Goal: Transaction & Acquisition: Download file/media

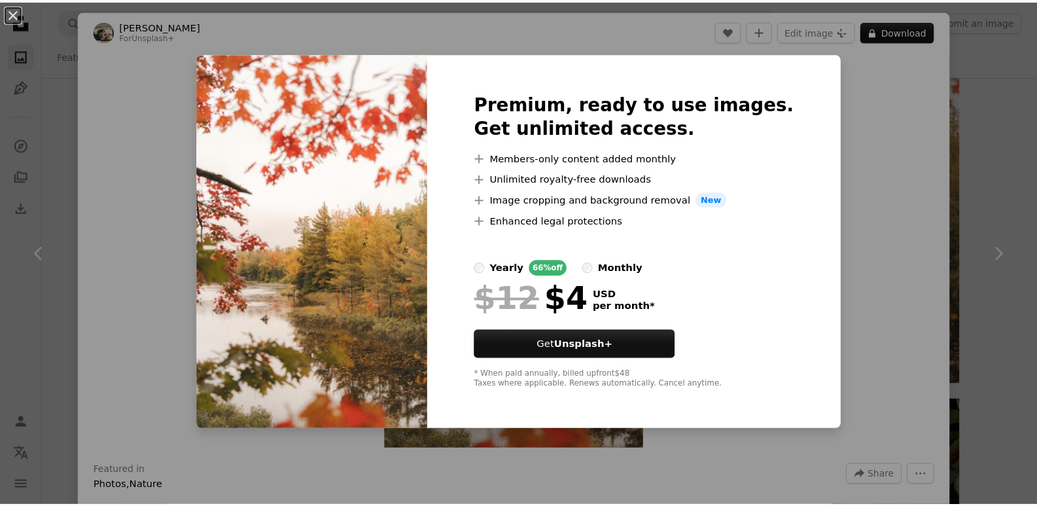
scroll to position [1570, 0]
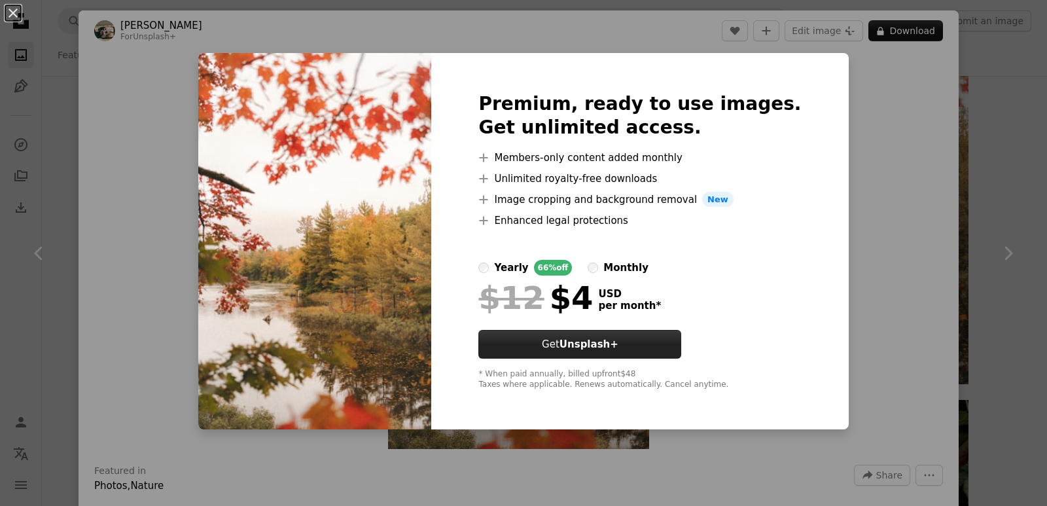
click at [618, 343] on strong "Unsplash+" at bounding box center [588, 344] width 59 height 12
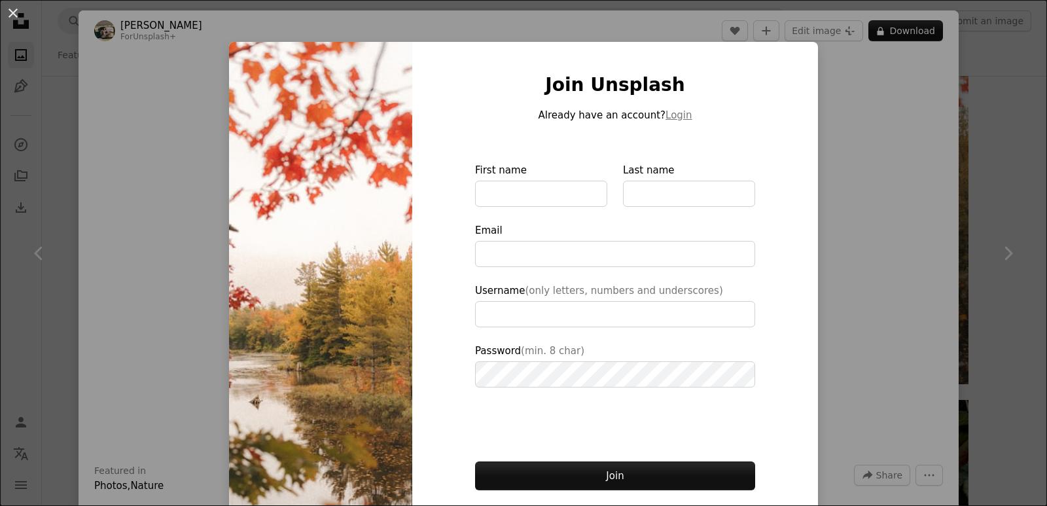
type input "**********"
click at [885, 145] on div "An X shape Join Unsplash Already have an account? Login First name Last name Em…" at bounding box center [523, 253] width 1047 height 506
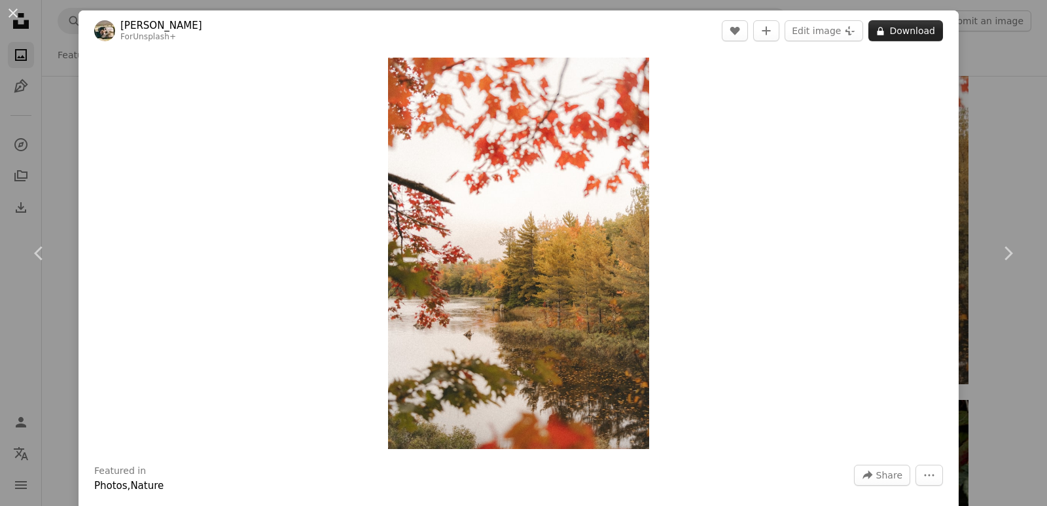
click at [903, 30] on button "A lock Download" at bounding box center [905, 30] width 75 height 21
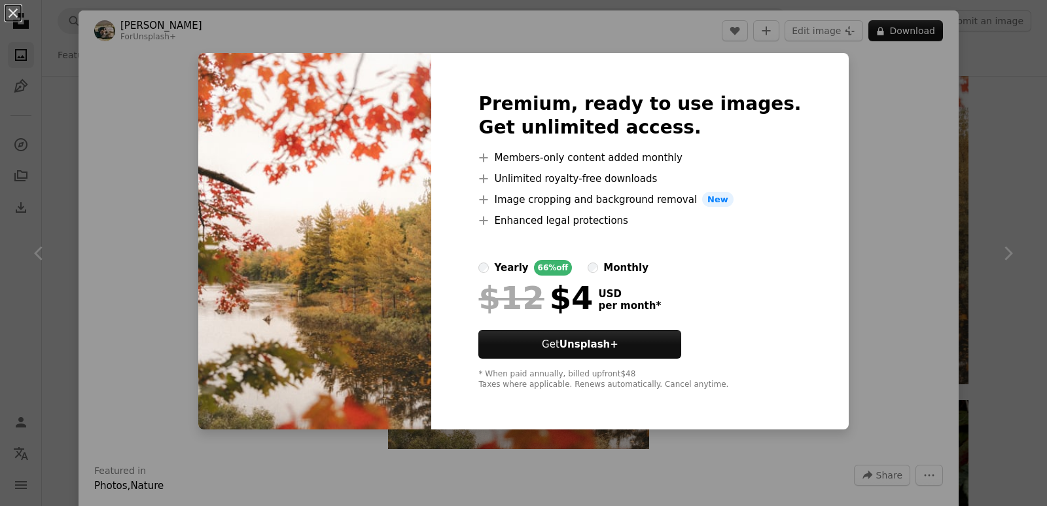
click at [894, 248] on div "An X shape Premium, ready to use images. Get unlimited access. A plus sign Memb…" at bounding box center [523, 253] width 1047 height 506
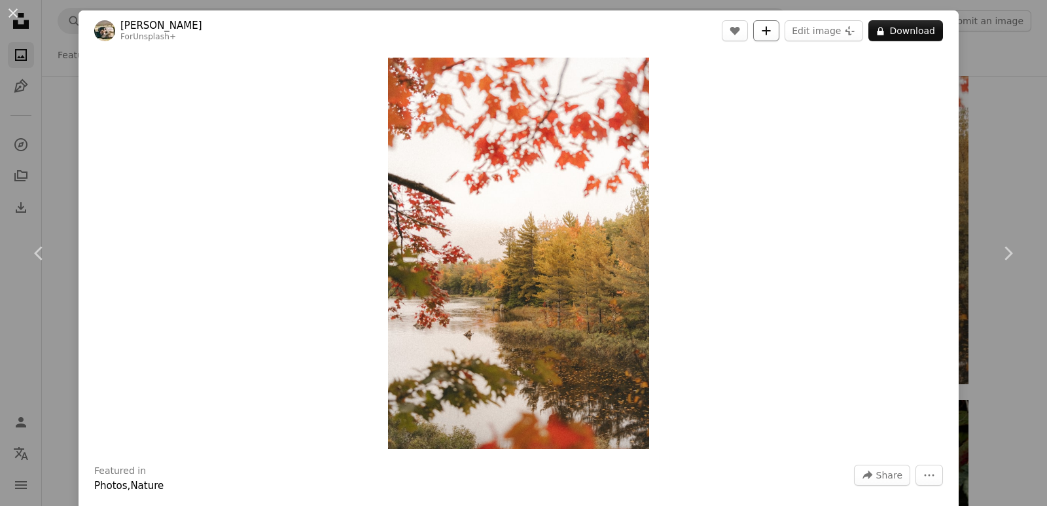
click at [763, 37] on button "A plus sign" at bounding box center [766, 30] width 26 height 21
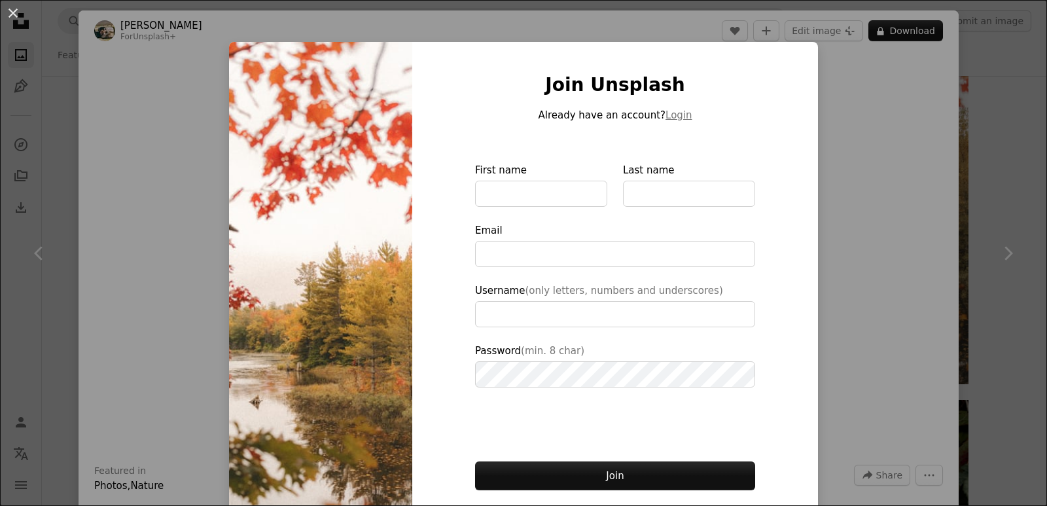
click at [862, 105] on div "An X shape Join Unsplash Already have an account? Login First name Last name Em…" at bounding box center [523, 253] width 1047 height 506
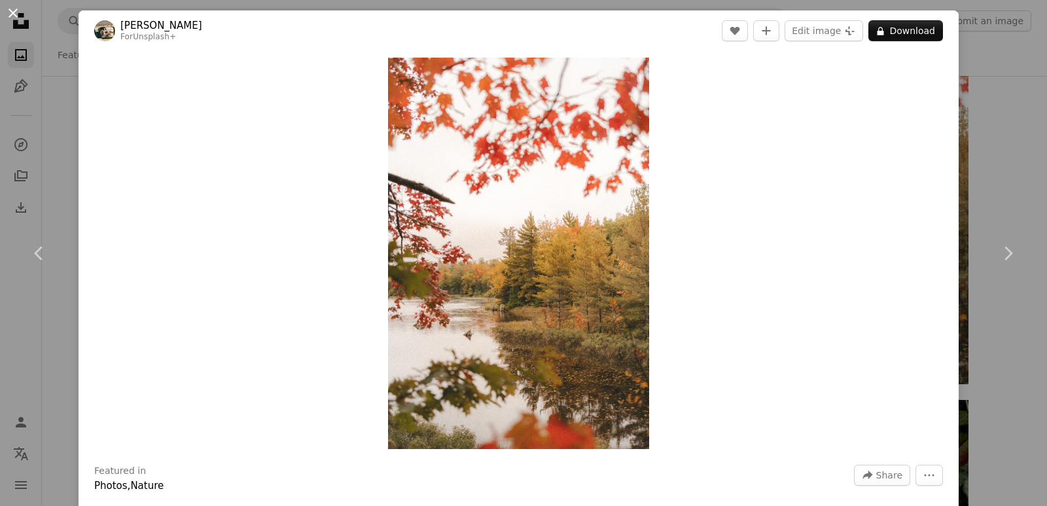
click at [10, 12] on button "An X shape" at bounding box center [13, 13] width 16 height 16
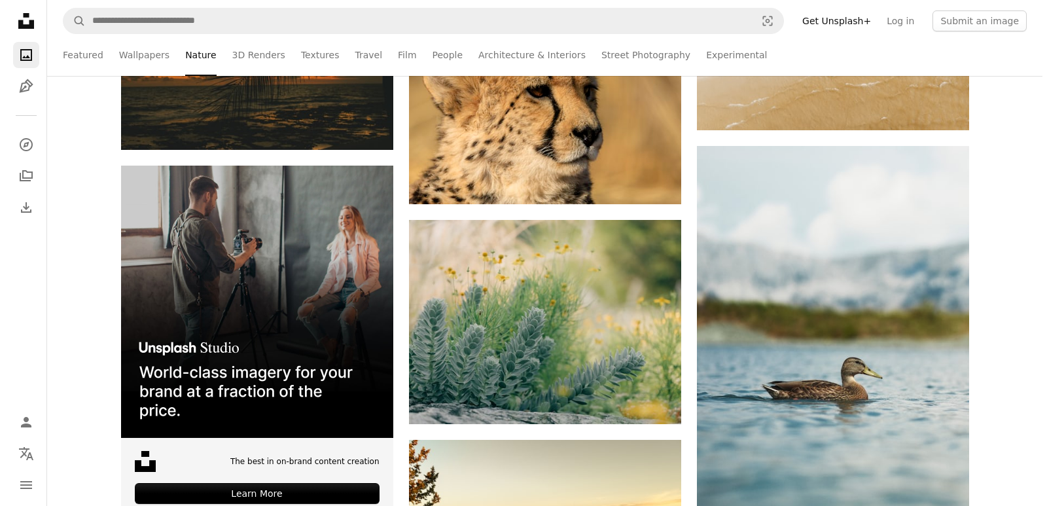
scroll to position [2617, 0]
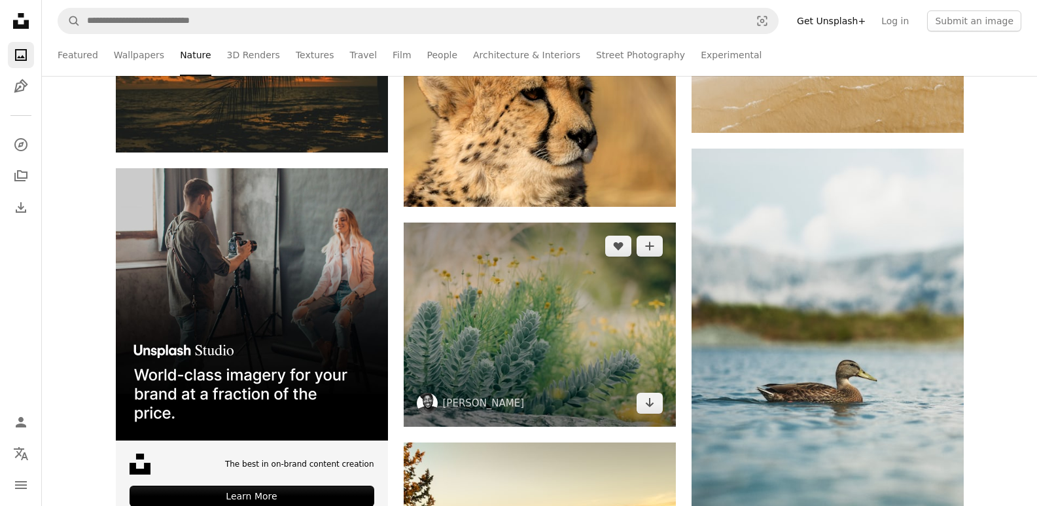
click at [510, 315] on img at bounding box center [540, 324] width 272 height 204
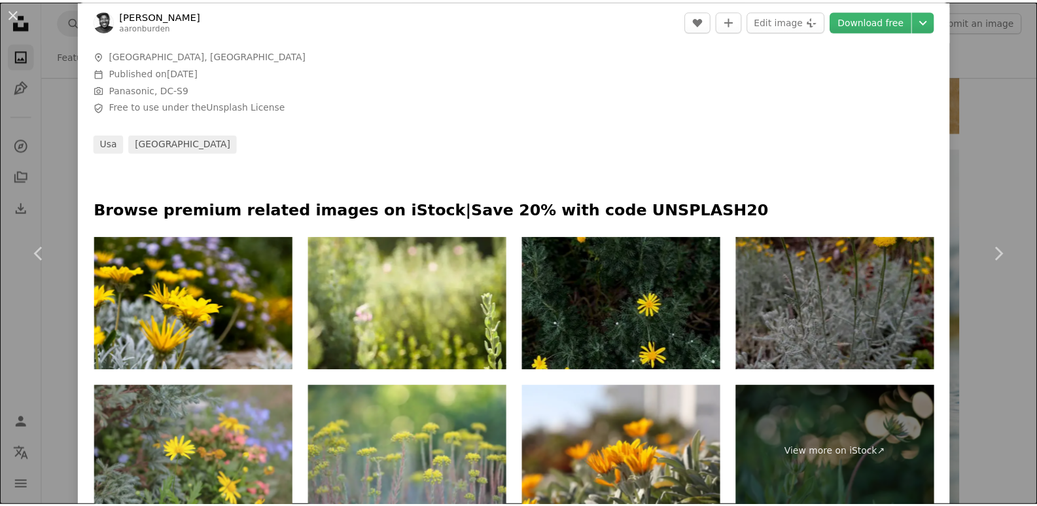
scroll to position [458, 0]
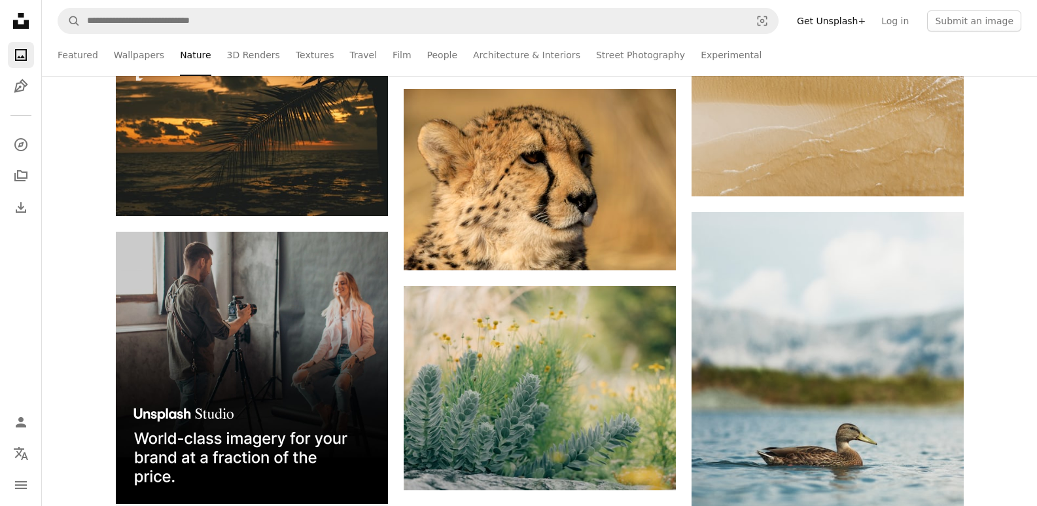
scroll to position [2552, 0]
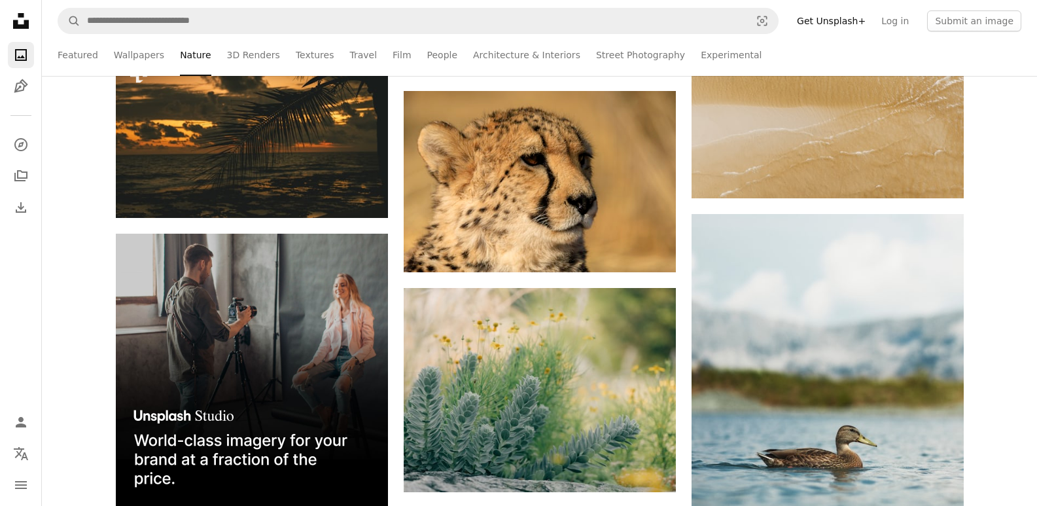
click at [180, 59] on li "Nature" at bounding box center [195, 55] width 31 height 42
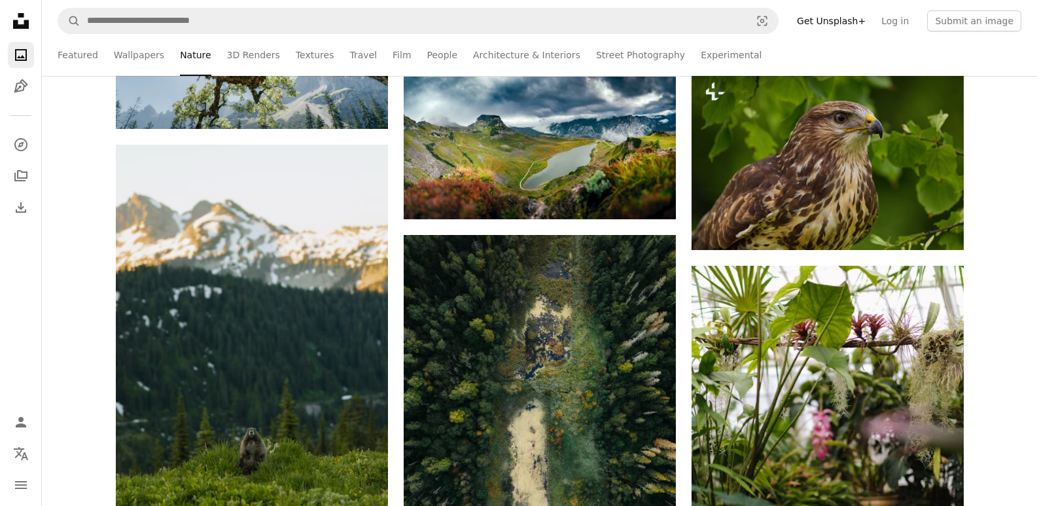
scroll to position [8440, 0]
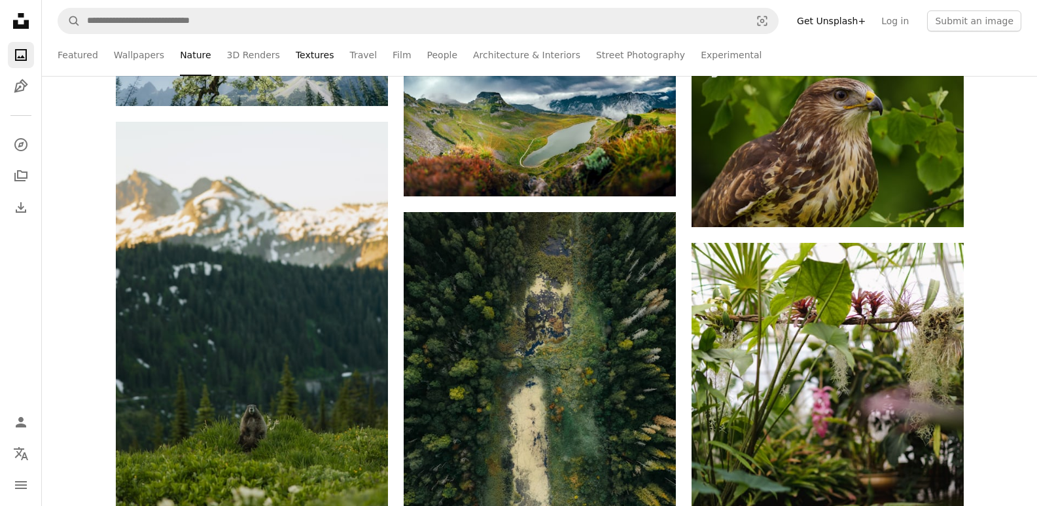
click at [296, 53] on link "Textures" at bounding box center [315, 55] width 39 height 42
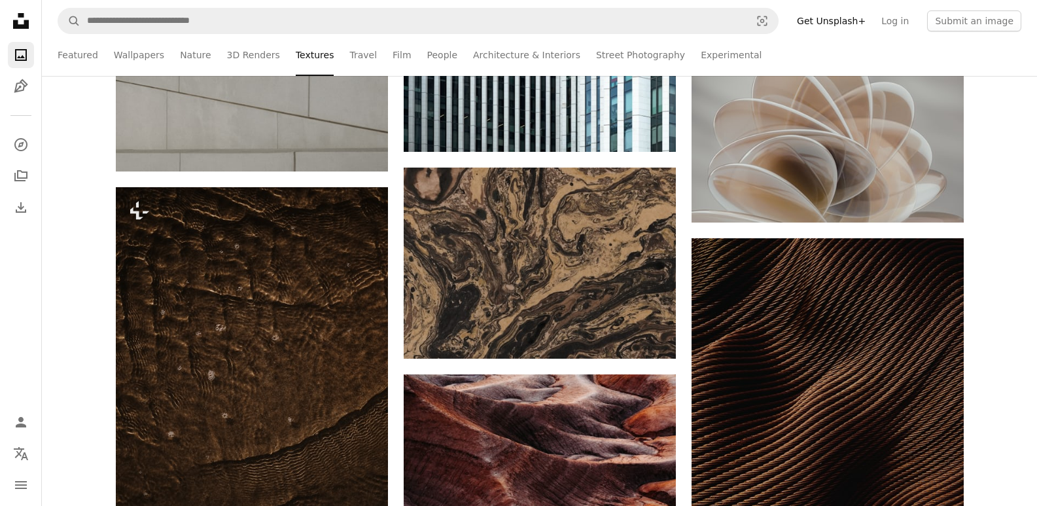
scroll to position [16945, 0]
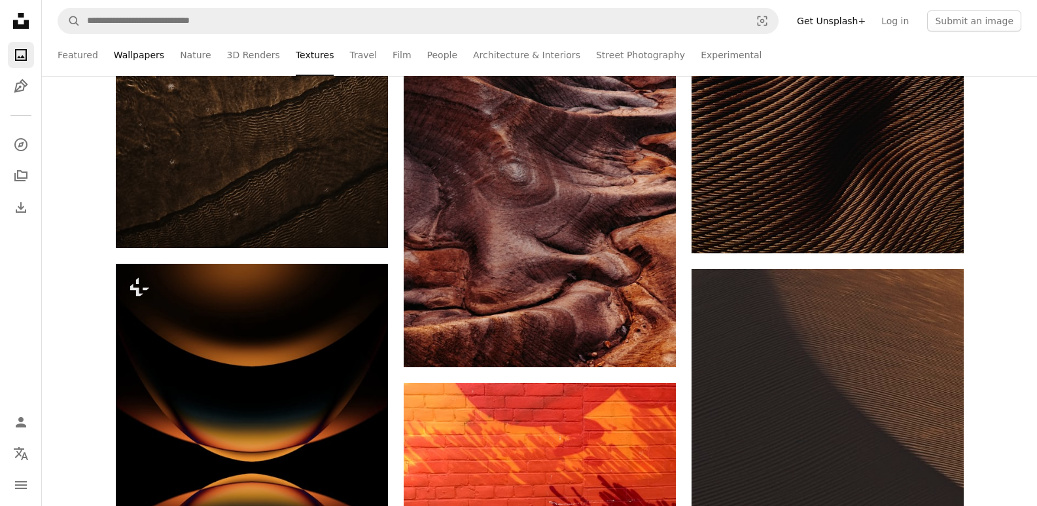
click at [138, 54] on link "Wallpapers" at bounding box center [139, 55] width 50 height 42
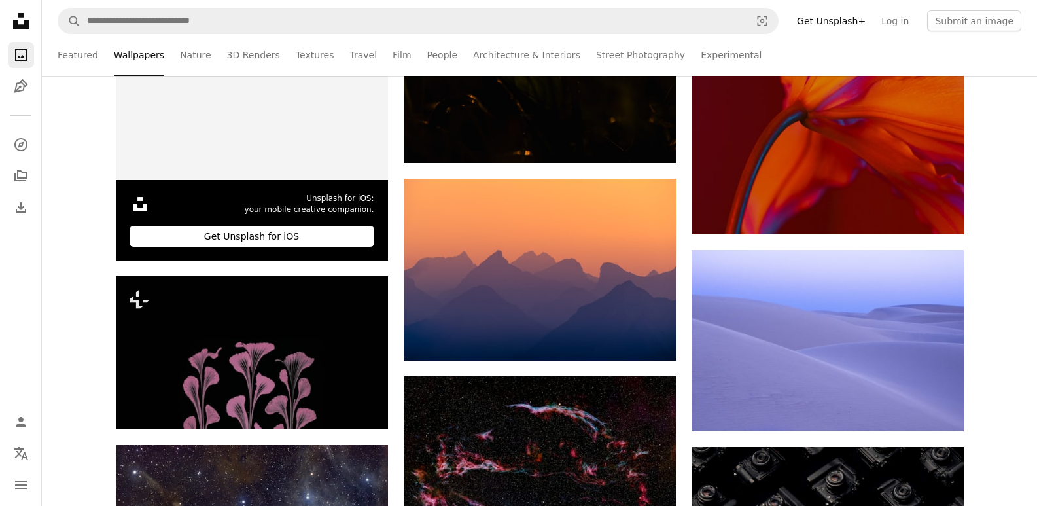
scroll to position [2944, 0]
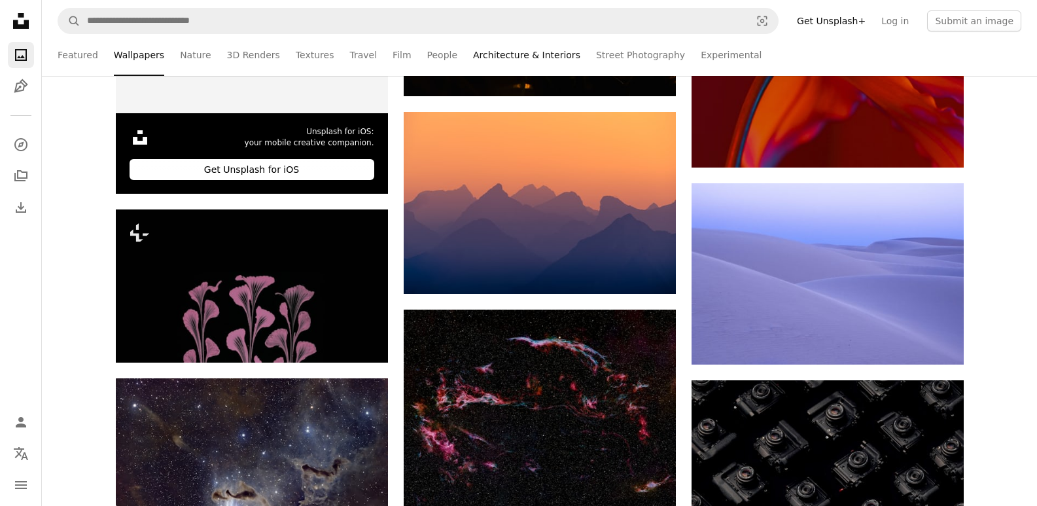
click at [473, 56] on link "Architecture & Interiors" at bounding box center [526, 55] width 107 height 42
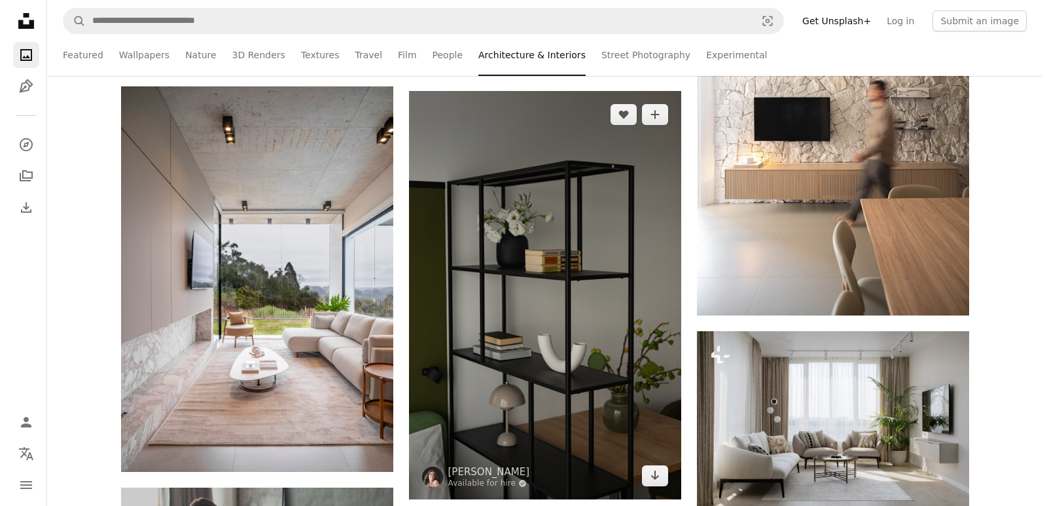
scroll to position [2486, 0]
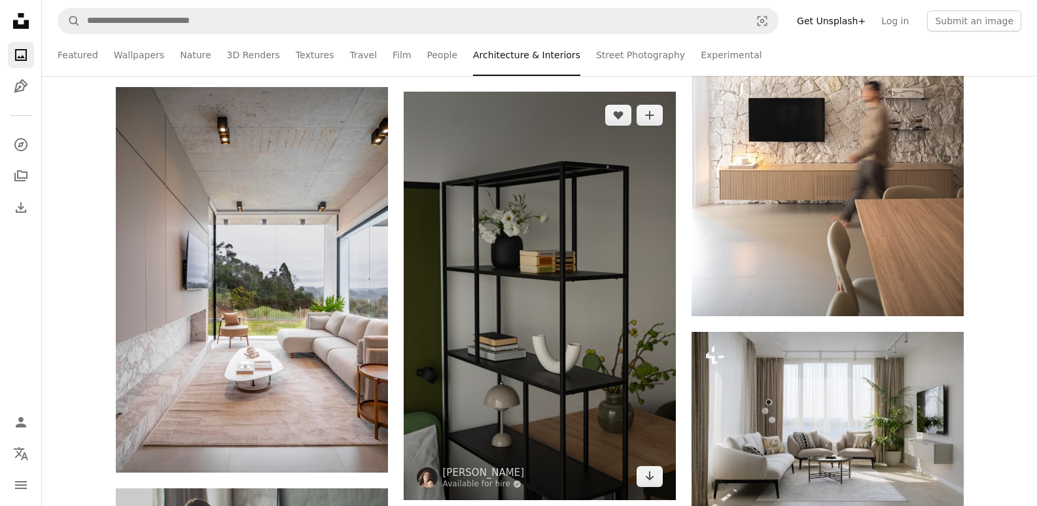
click at [565, 384] on img at bounding box center [540, 296] width 272 height 408
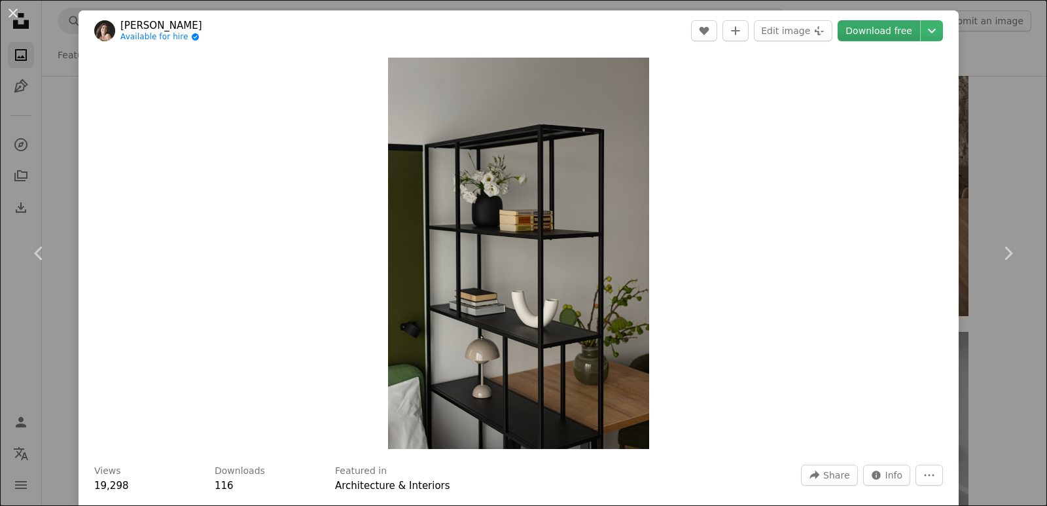
click at [884, 33] on link "Download free" at bounding box center [878, 30] width 82 height 21
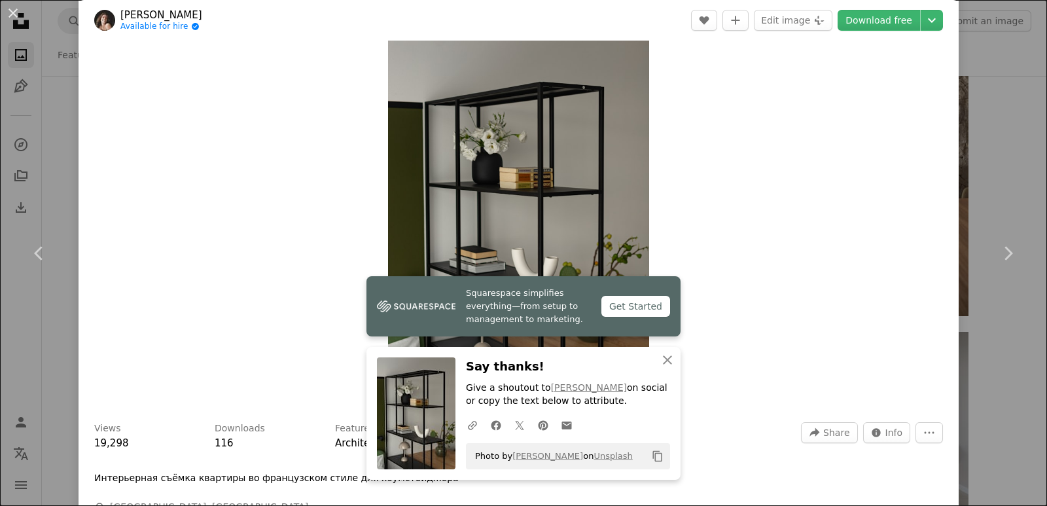
scroll to position [65, 0]
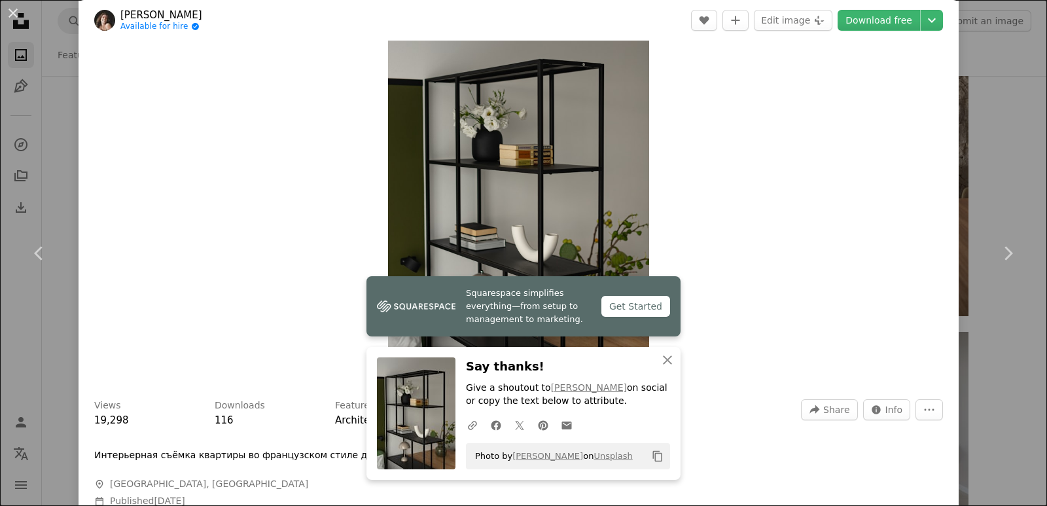
click at [617, 302] on div "Get Started" at bounding box center [635, 306] width 69 height 21
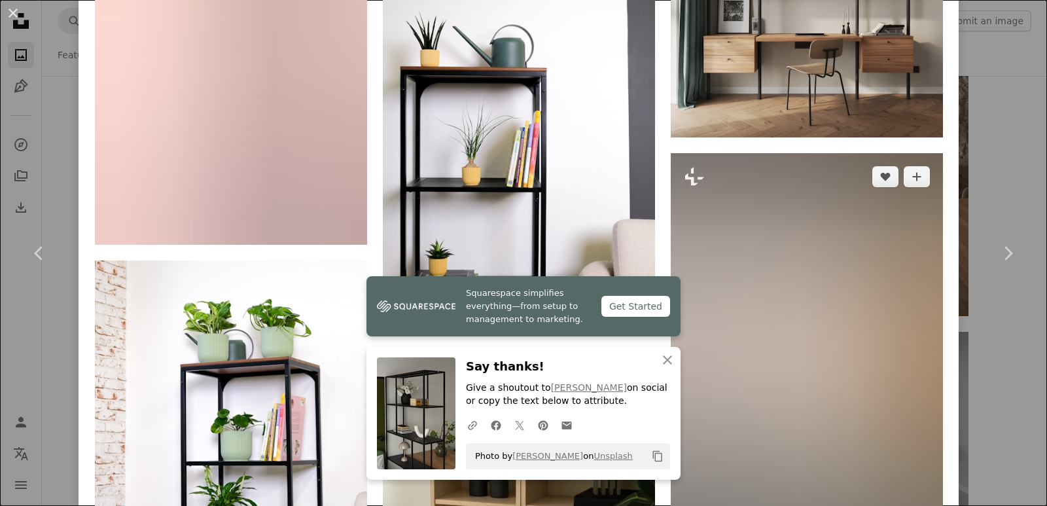
scroll to position [1701, 0]
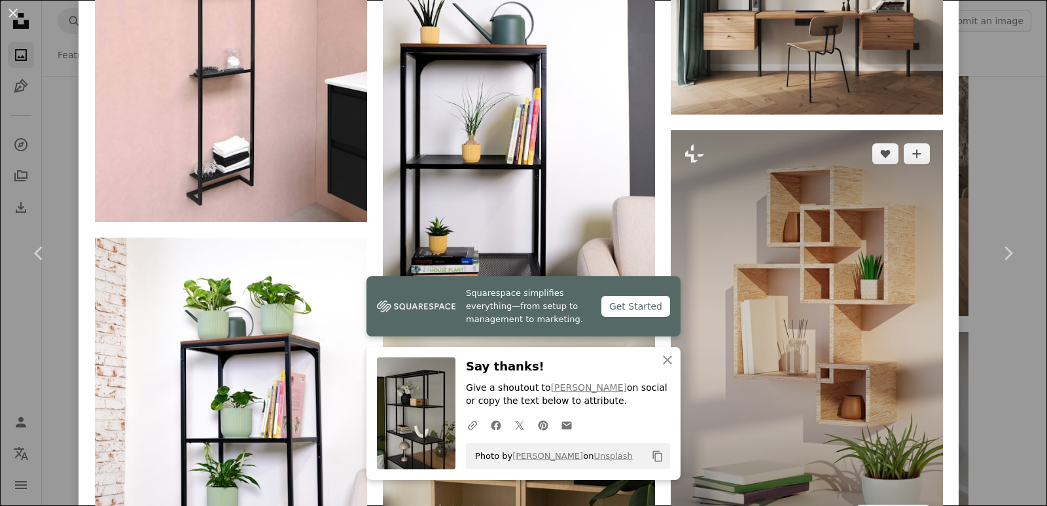
click at [889, 324] on img at bounding box center [807, 334] width 272 height 408
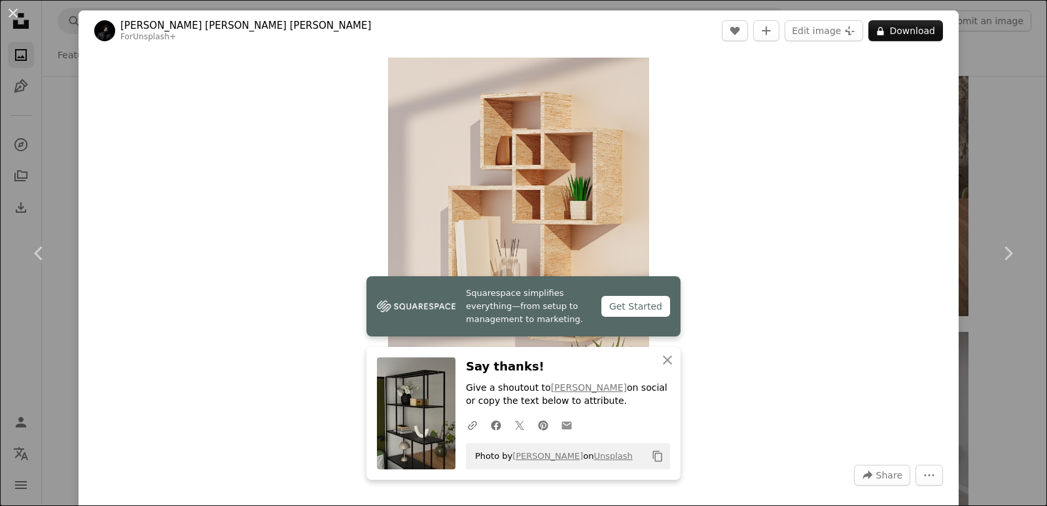
click at [562, 427] on icon at bounding box center [567, 425] width 10 height 8
click at [562, 423] on icon at bounding box center [567, 425] width 10 height 8
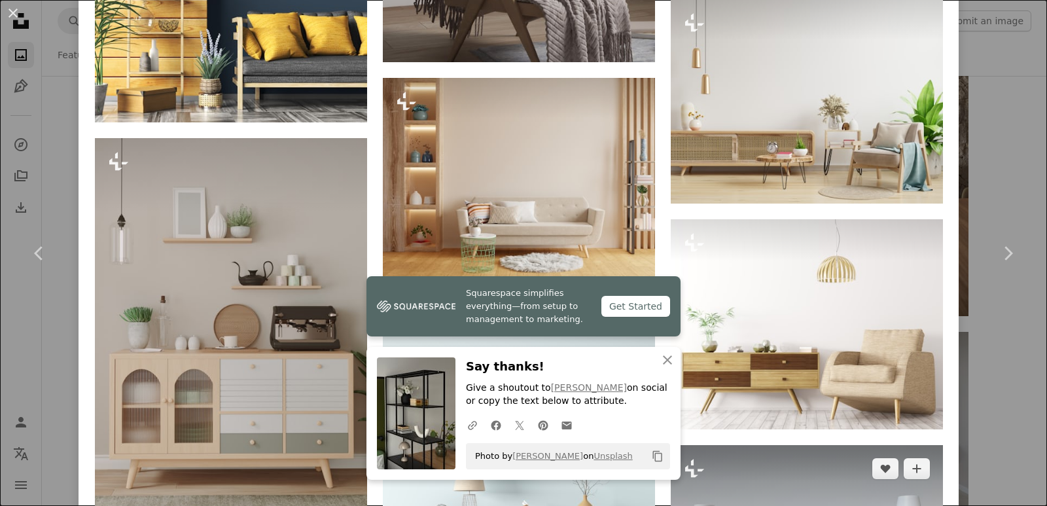
scroll to position [3140, 0]
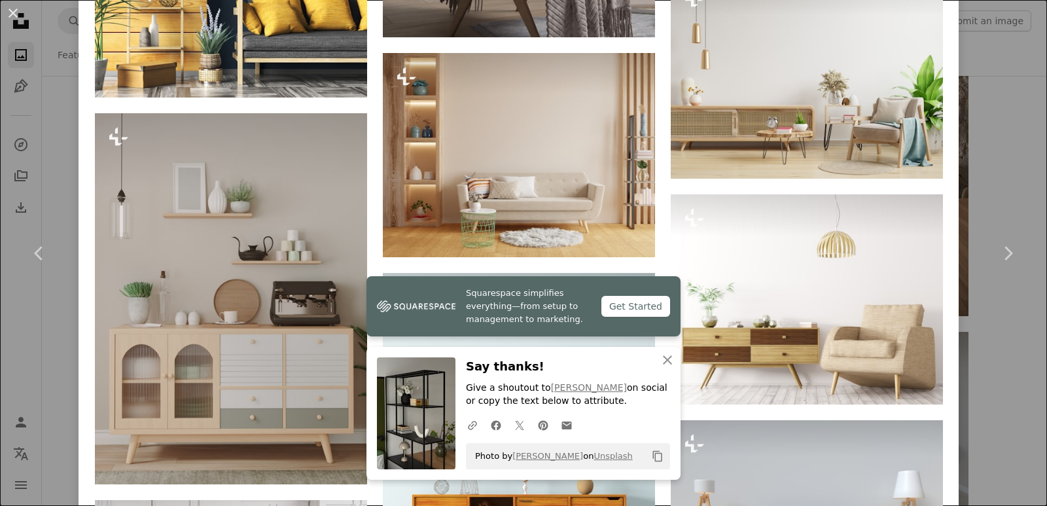
click at [652, 455] on icon "Copy content" at bounding box center [658, 456] width 12 height 12
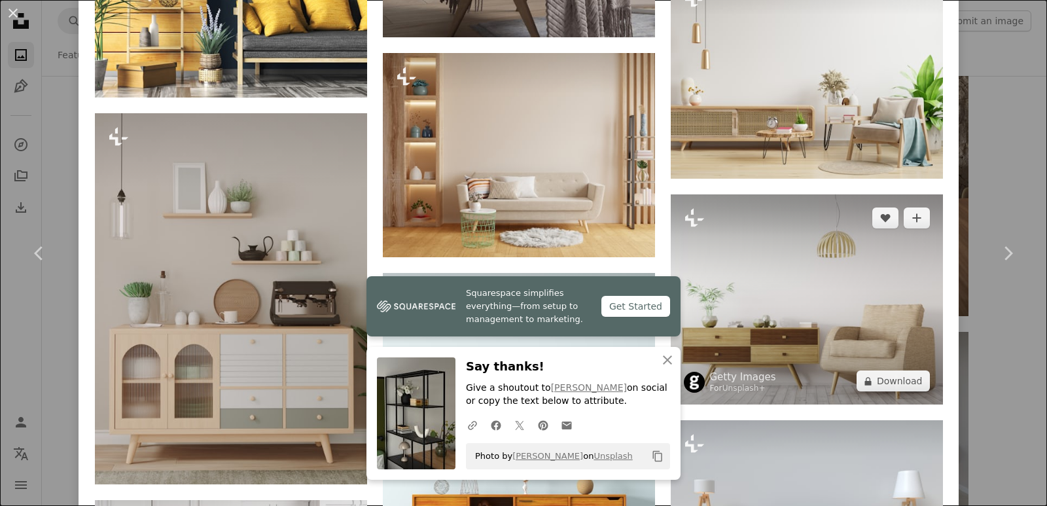
click at [805, 313] on img at bounding box center [807, 299] width 272 height 210
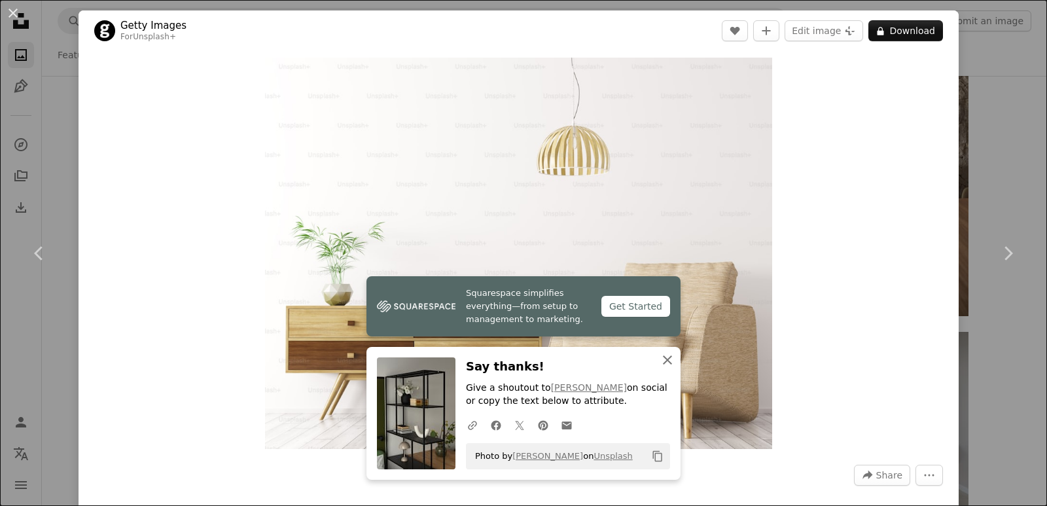
click at [664, 358] on icon "button" at bounding box center [667, 359] width 9 height 9
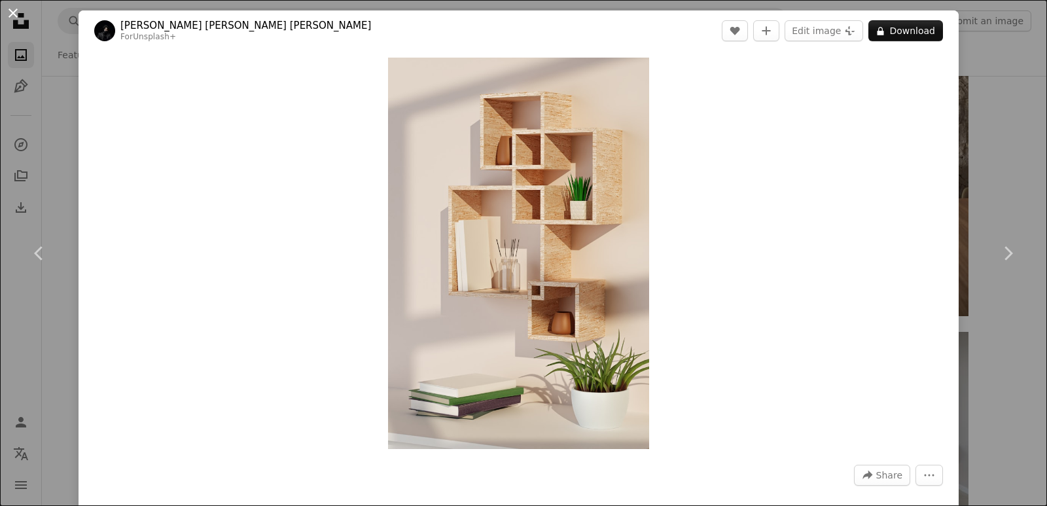
click at [9, 12] on button "An X shape" at bounding box center [13, 13] width 16 height 16
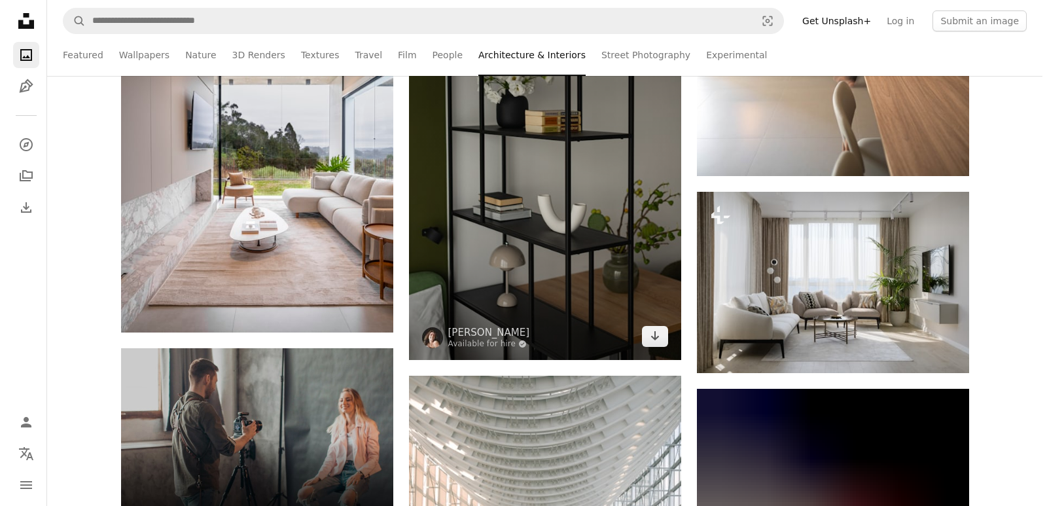
scroll to position [2552, 0]
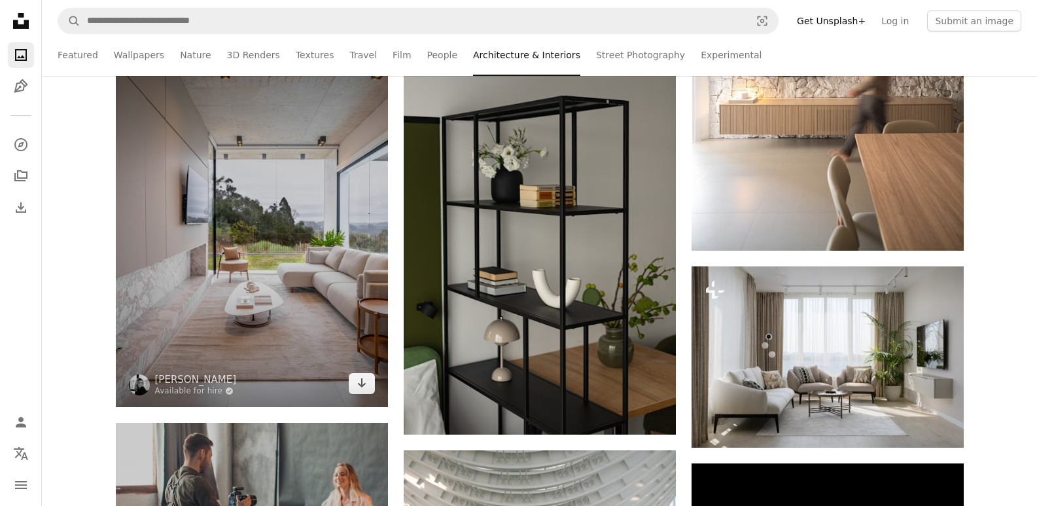
click at [305, 288] on img at bounding box center [252, 214] width 272 height 385
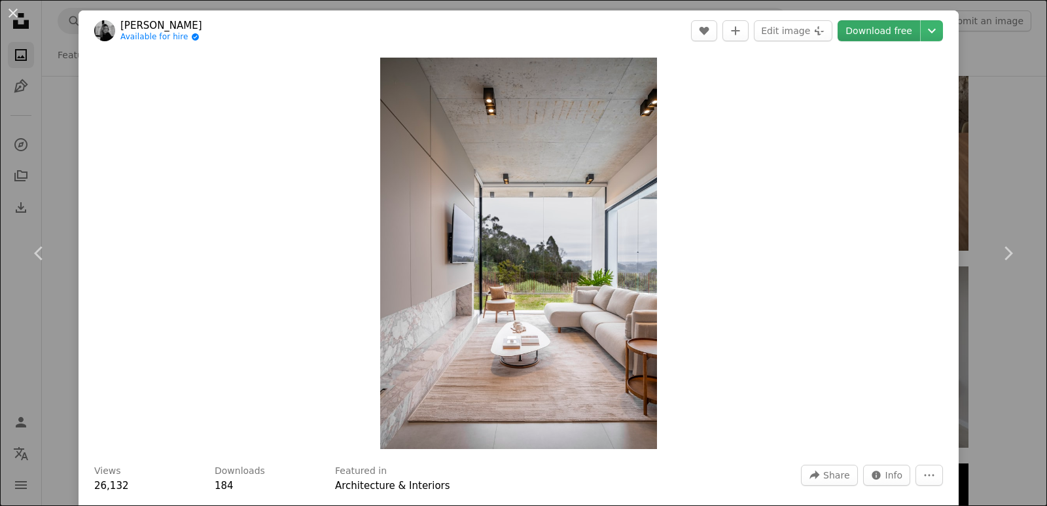
click at [878, 30] on link "Download free" at bounding box center [878, 30] width 82 height 21
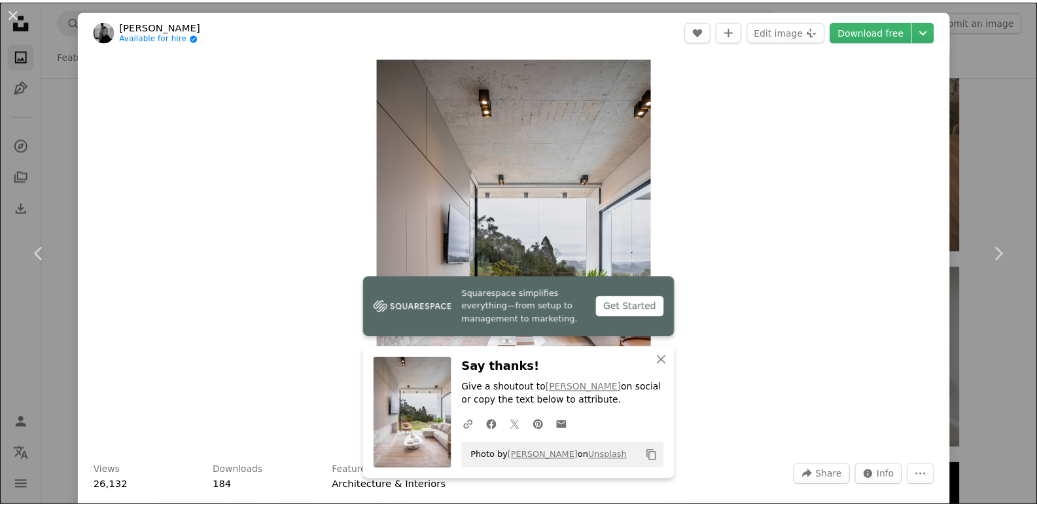
scroll to position [65, 0]
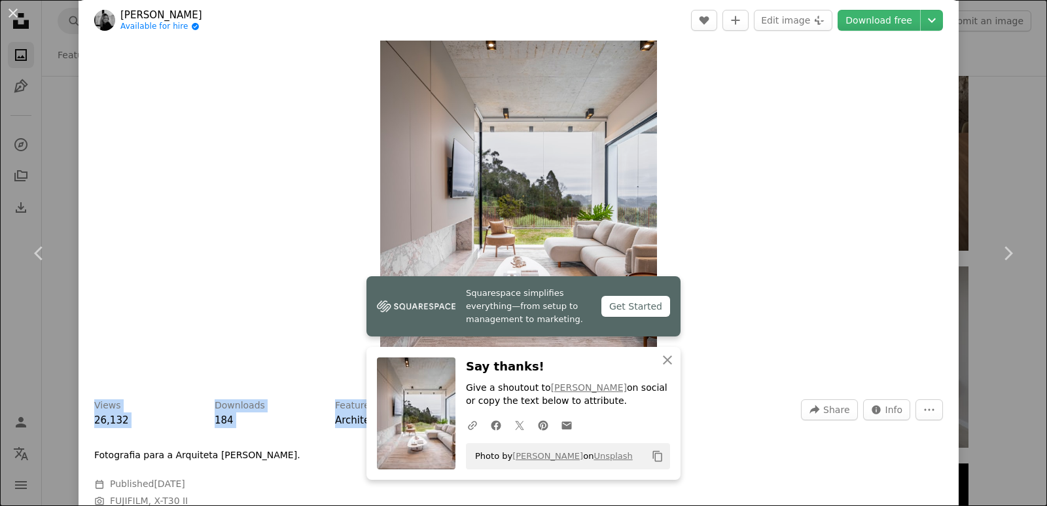
drag, startPoint x: 956, startPoint y: 311, endPoint x: 944, endPoint y: 244, distance: 68.5
click at [963, 436] on div "An X shape Chevron left Chevron right Caroline Badran Available for hire A chec…" at bounding box center [523, 253] width 1047 height 506
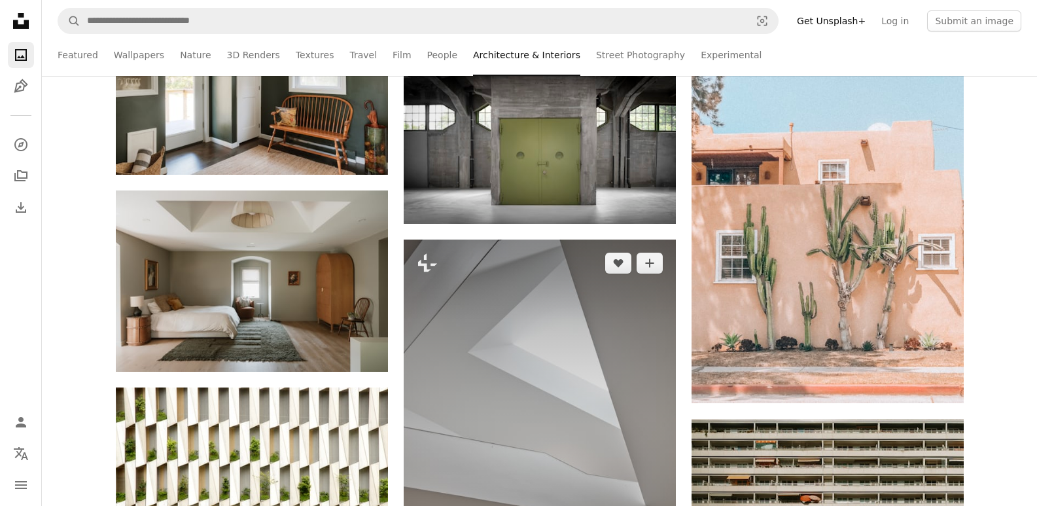
scroll to position [6542, 0]
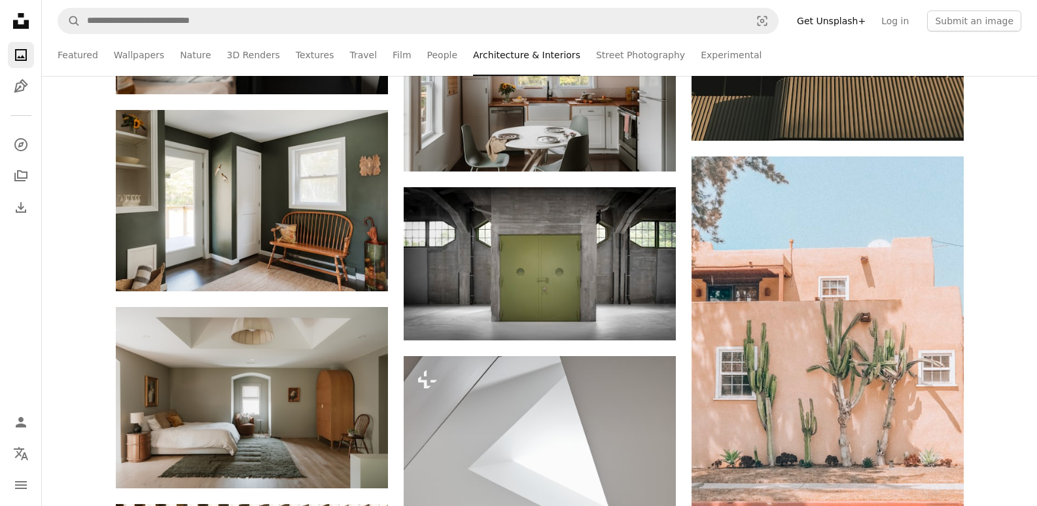
click at [873, 24] on link "Get Unsplash+" at bounding box center [831, 20] width 84 height 21
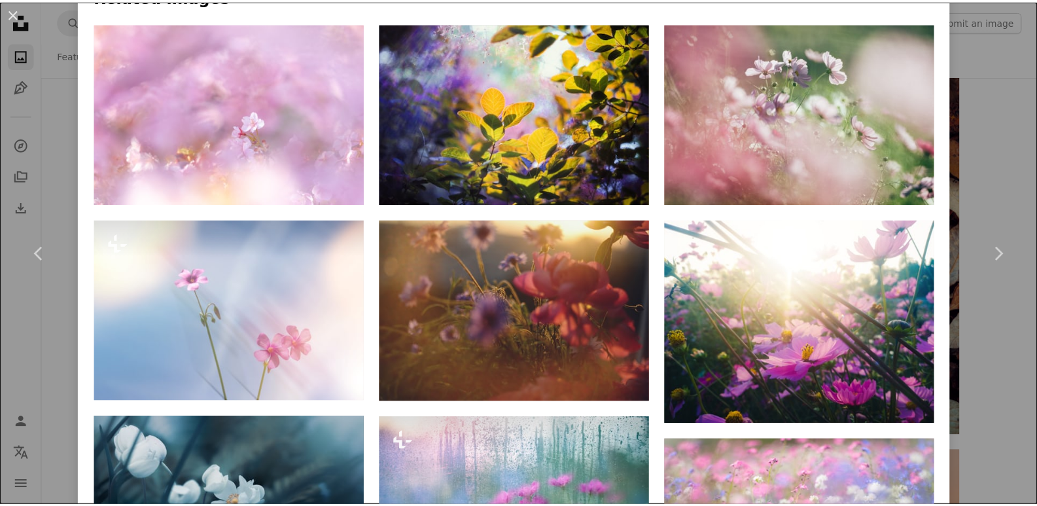
scroll to position [1047, 0]
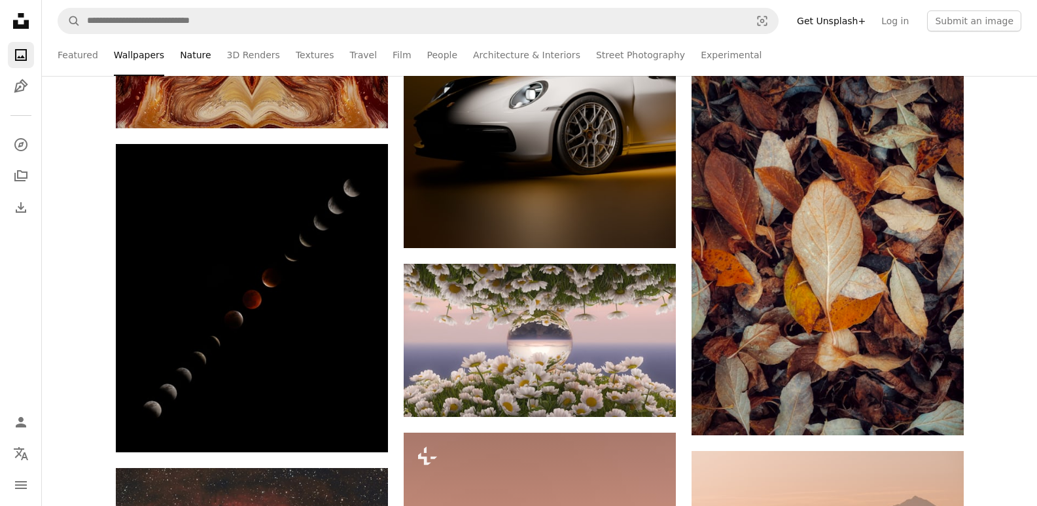
click at [182, 48] on link "Nature" at bounding box center [195, 55] width 31 height 42
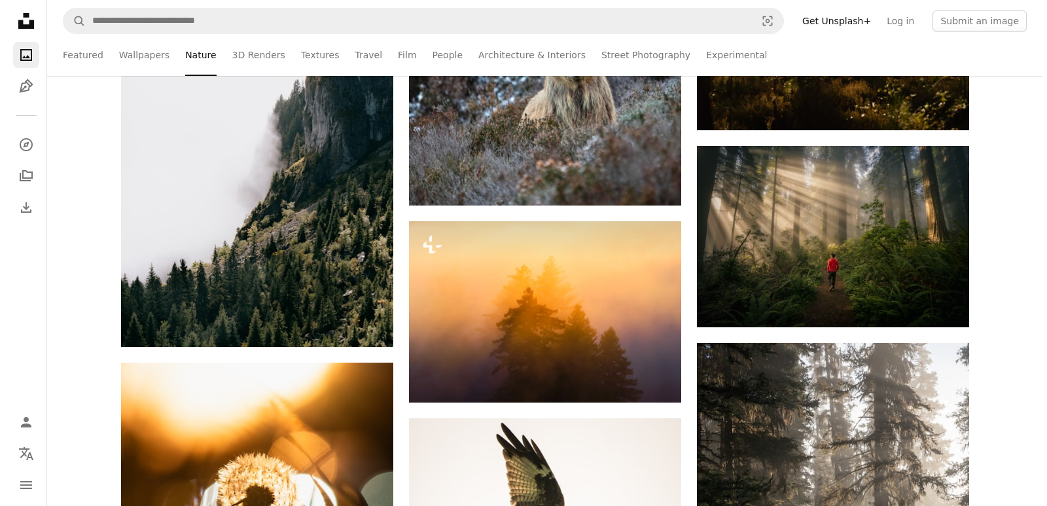
scroll to position [785, 0]
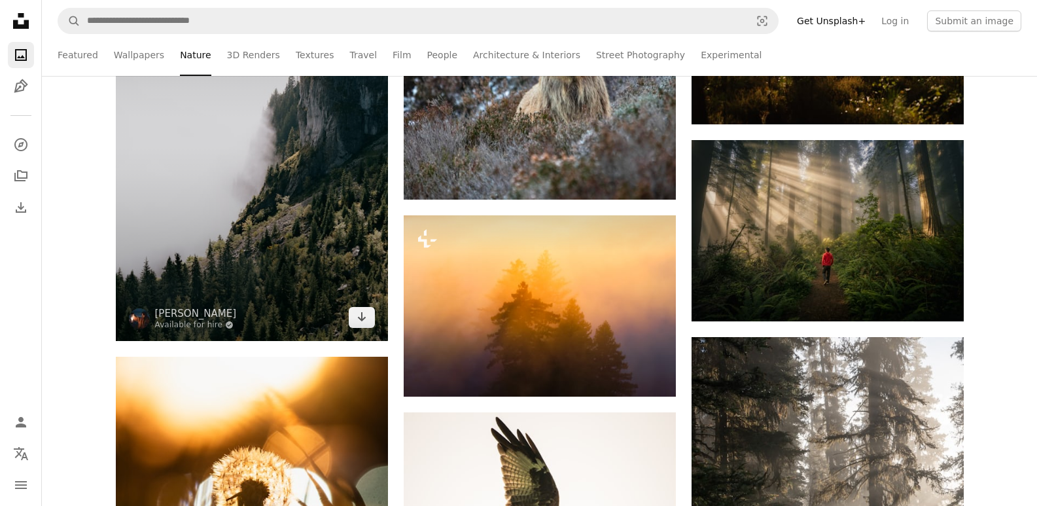
click at [197, 253] on img at bounding box center [252, 137] width 272 height 408
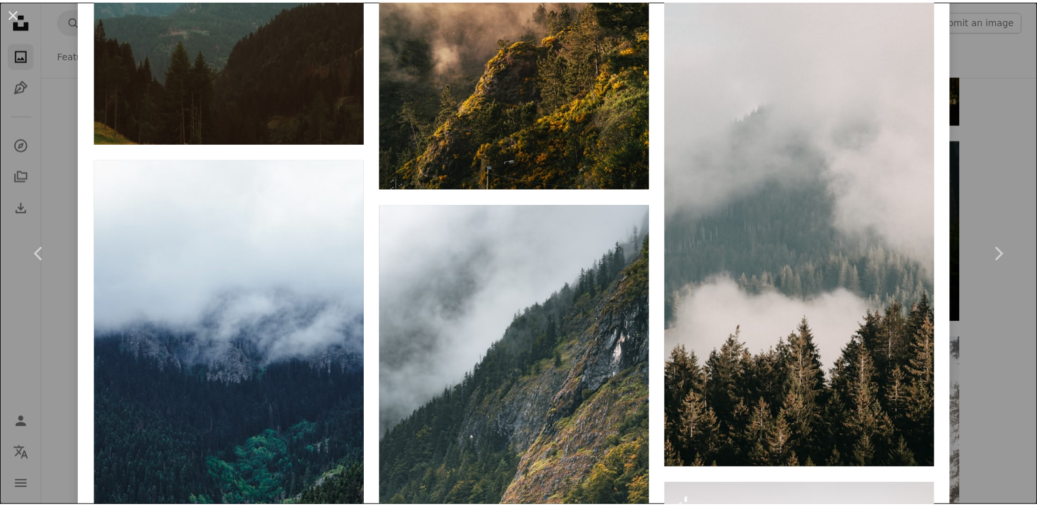
scroll to position [1963, 0]
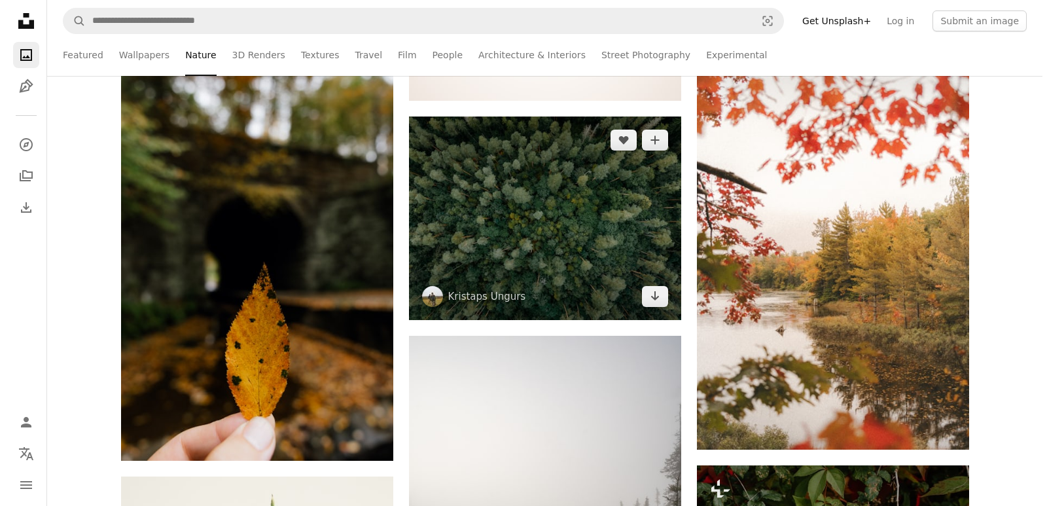
scroll to position [1570, 0]
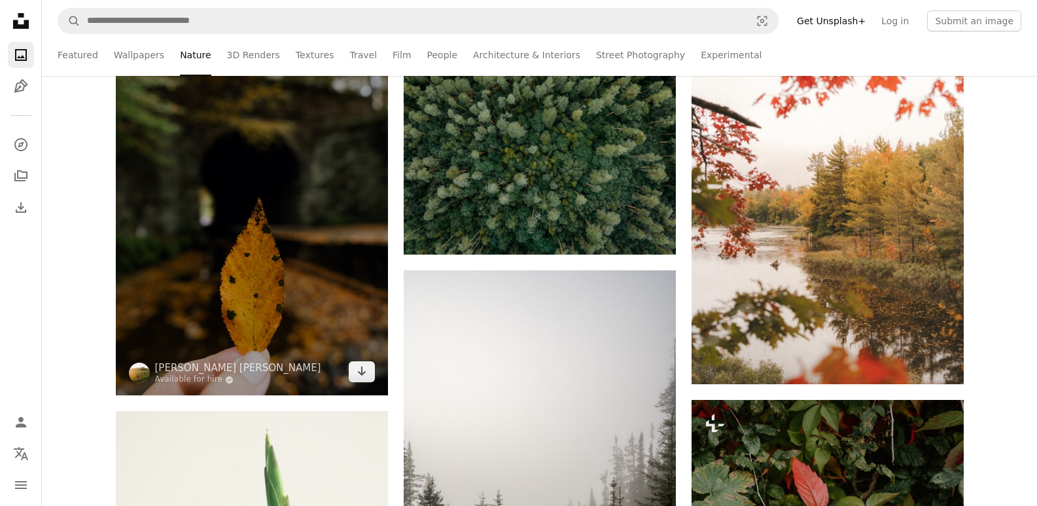
click at [313, 273] on img at bounding box center [252, 191] width 272 height 408
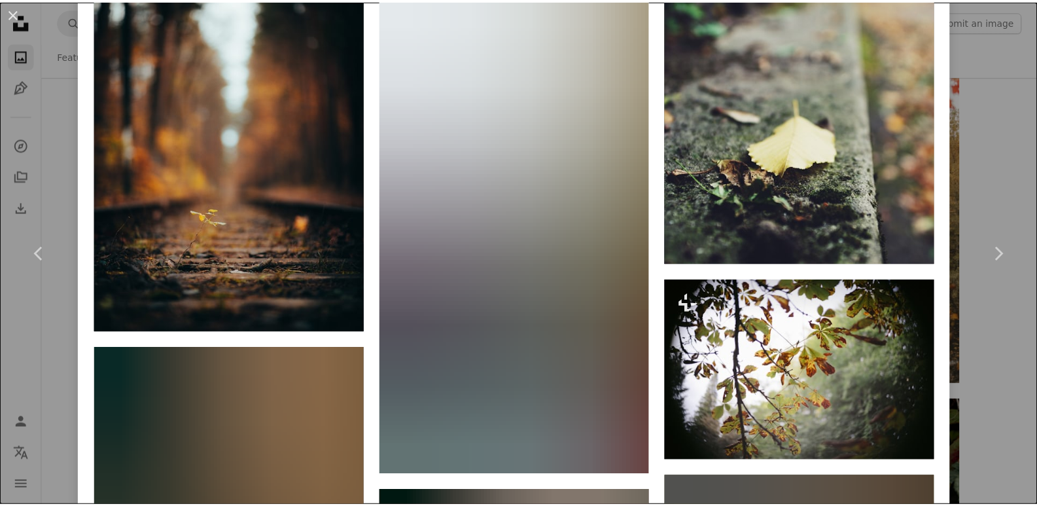
scroll to position [1112, 0]
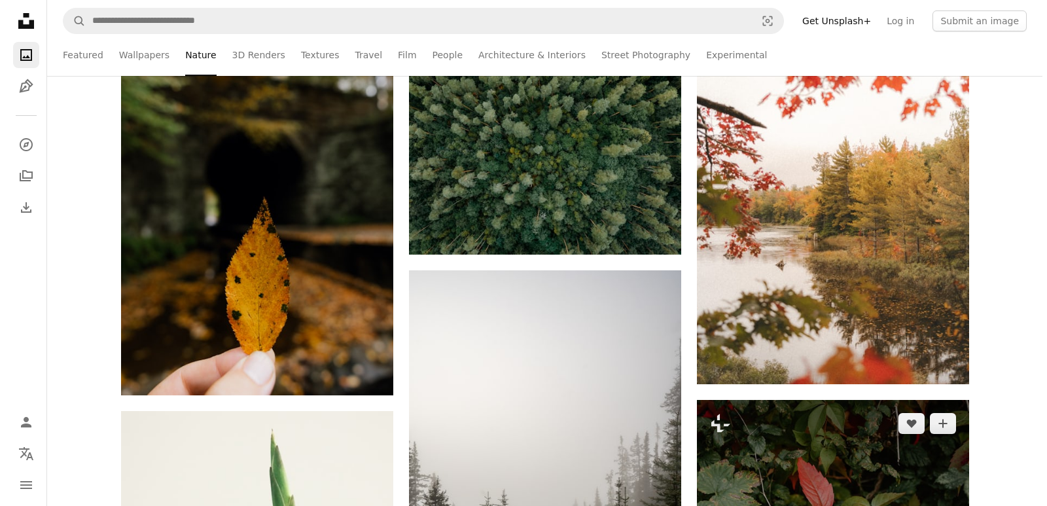
scroll to position [1766, 0]
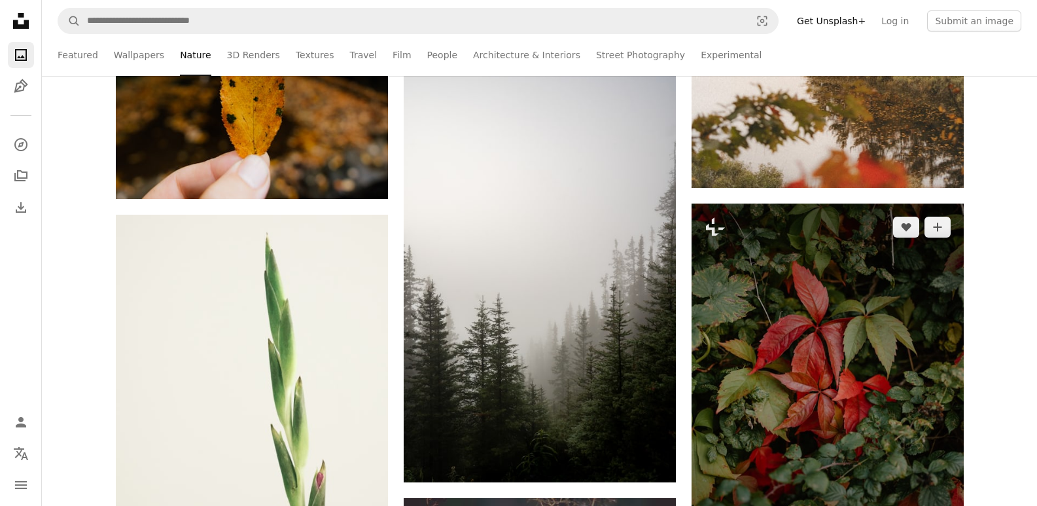
click at [841, 393] on img at bounding box center [828, 384] width 272 height 363
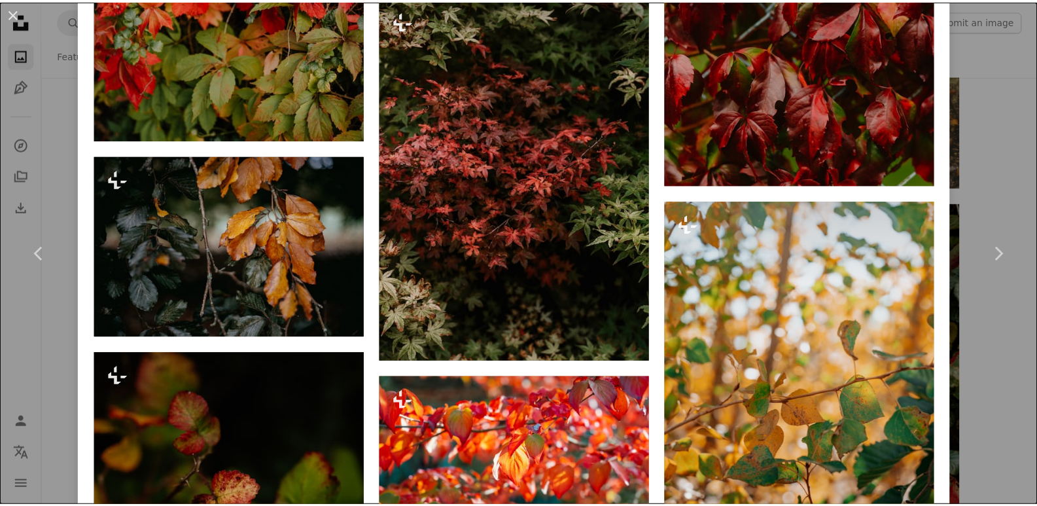
scroll to position [1374, 0]
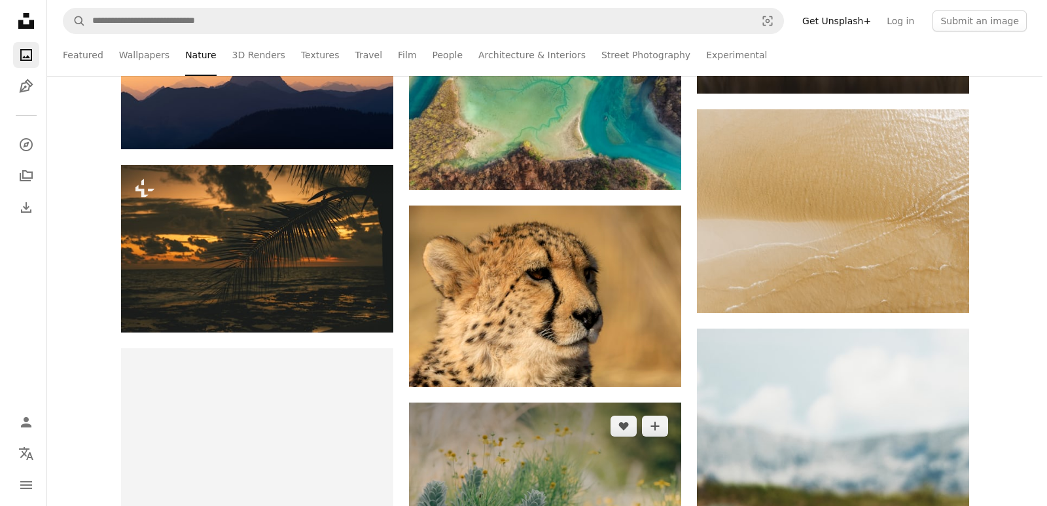
scroll to position [2682, 0]
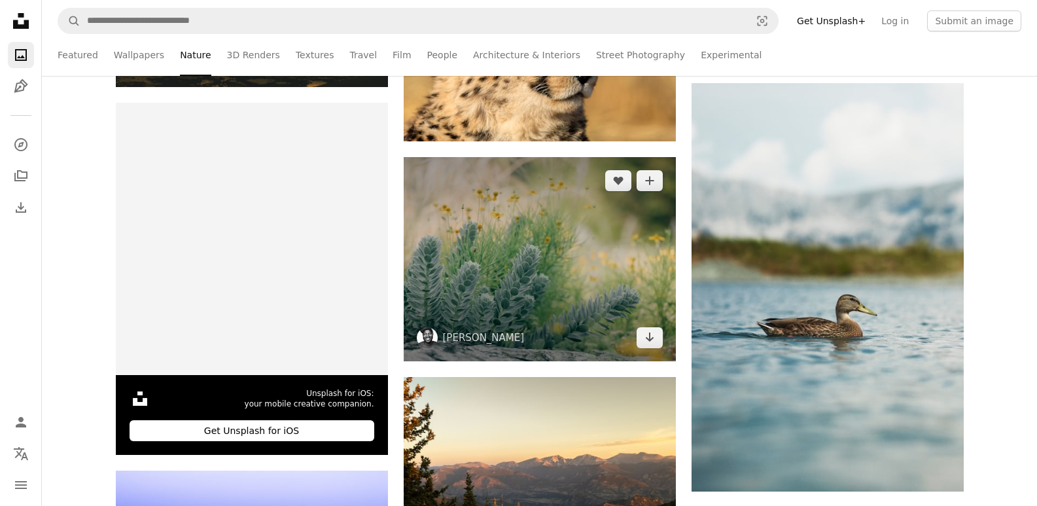
click at [599, 323] on img at bounding box center [540, 259] width 272 height 204
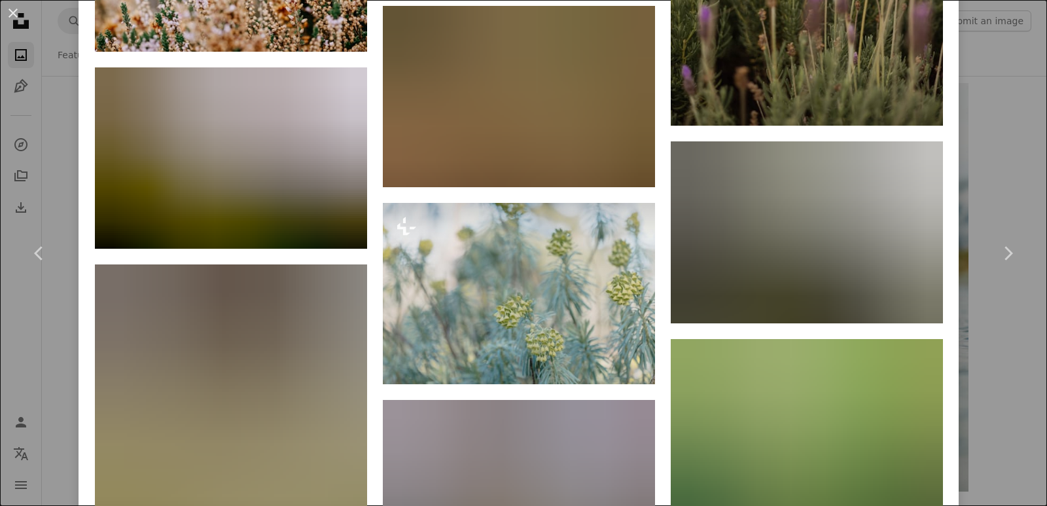
scroll to position [4253, 0]
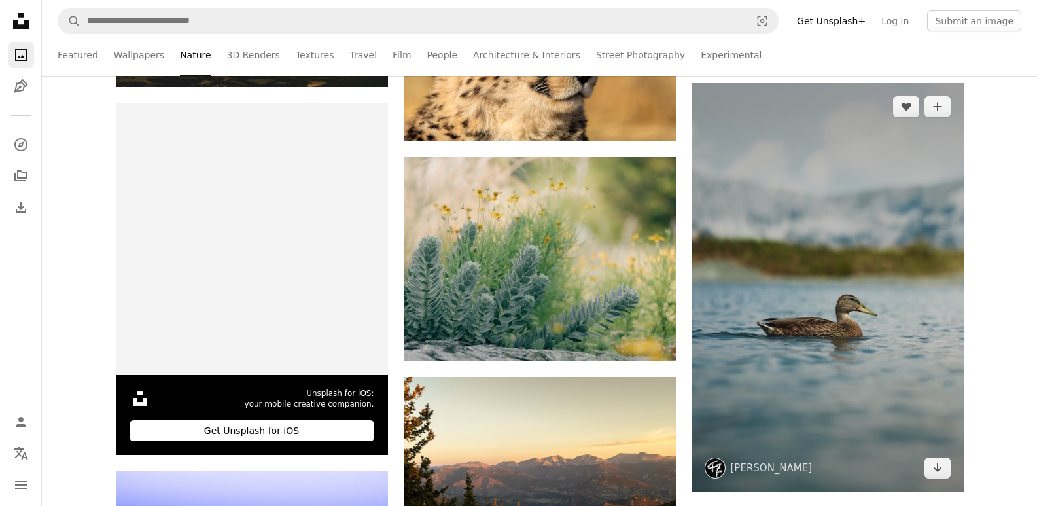
click at [827, 393] on img at bounding box center [828, 287] width 272 height 408
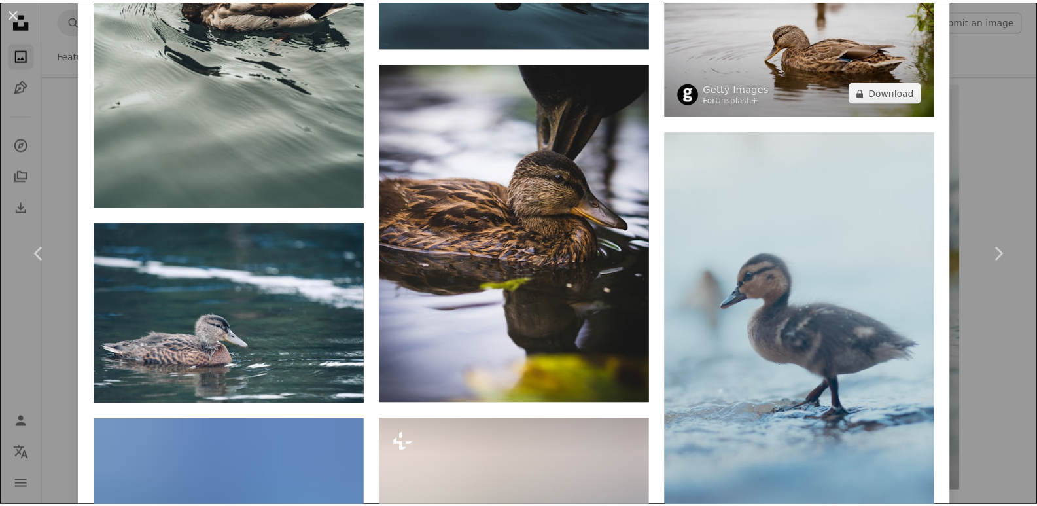
scroll to position [2224, 0]
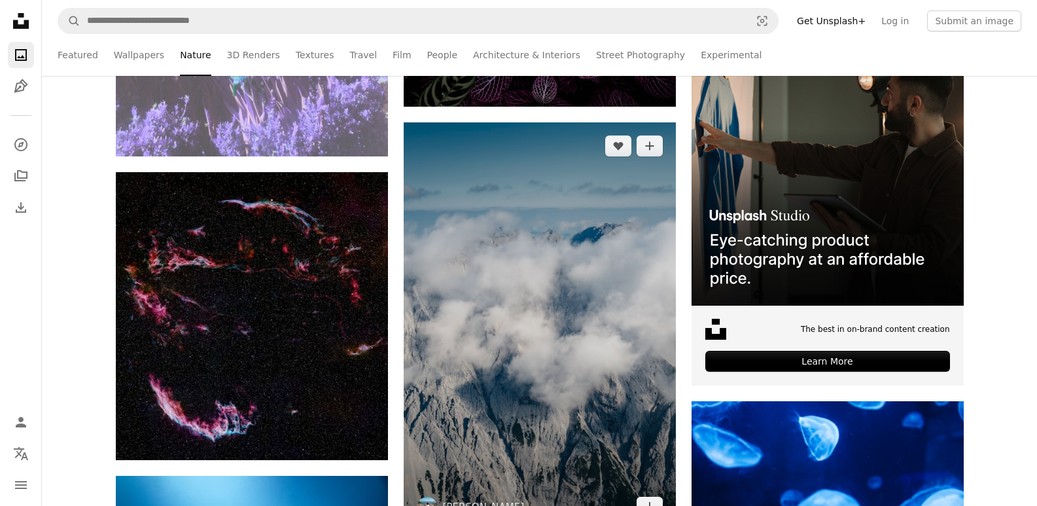
scroll to position [3991, 0]
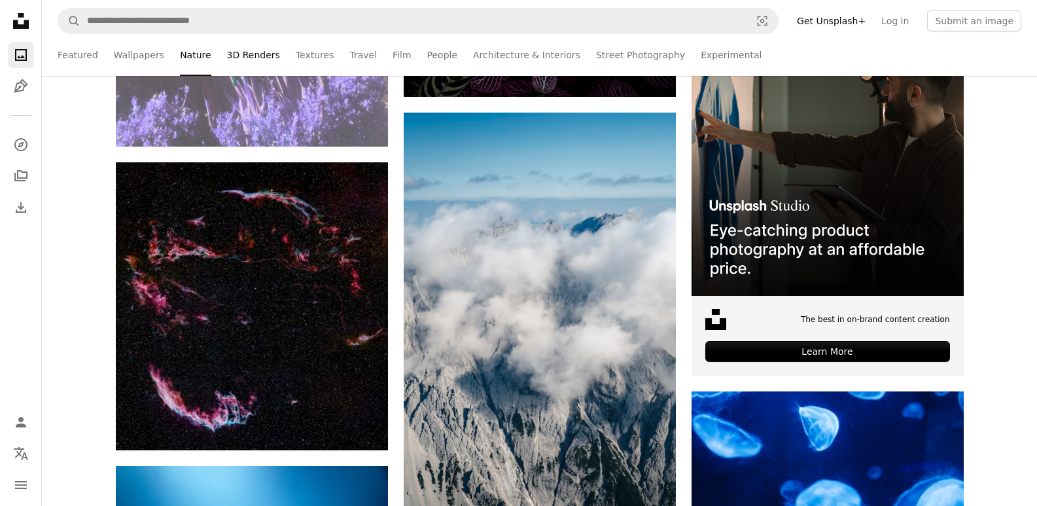
click at [245, 50] on link "3D Renders" at bounding box center [253, 55] width 53 height 42
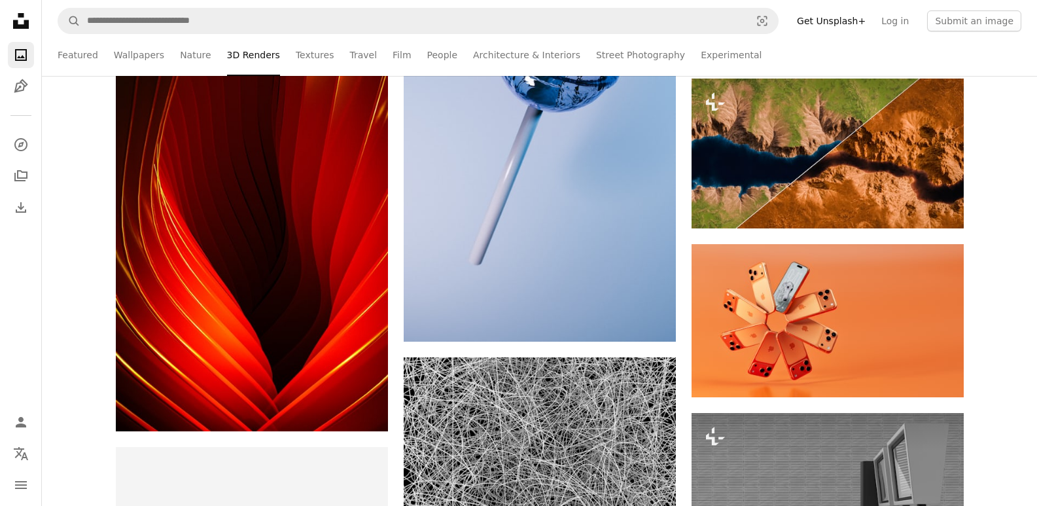
scroll to position [2355, 0]
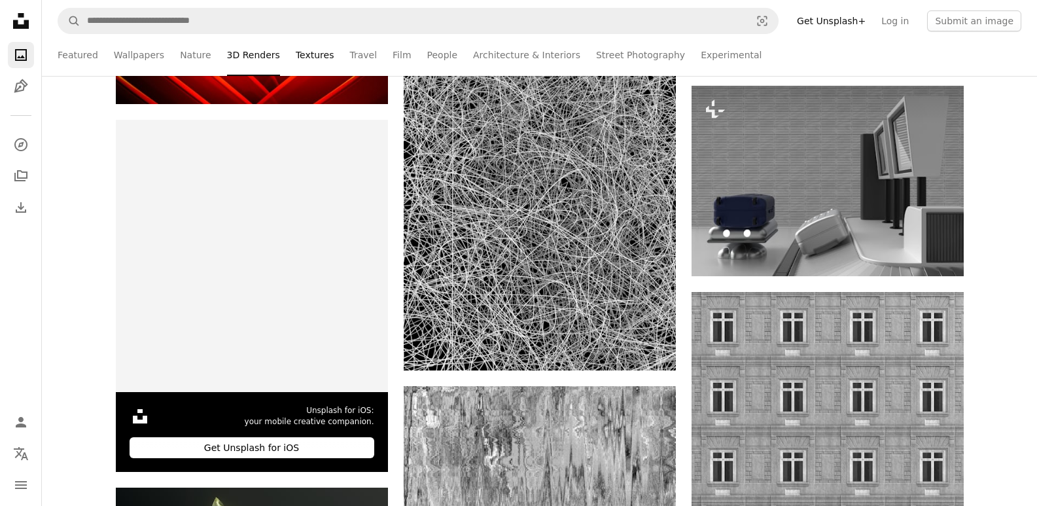
click at [296, 52] on link "Textures" at bounding box center [315, 55] width 39 height 42
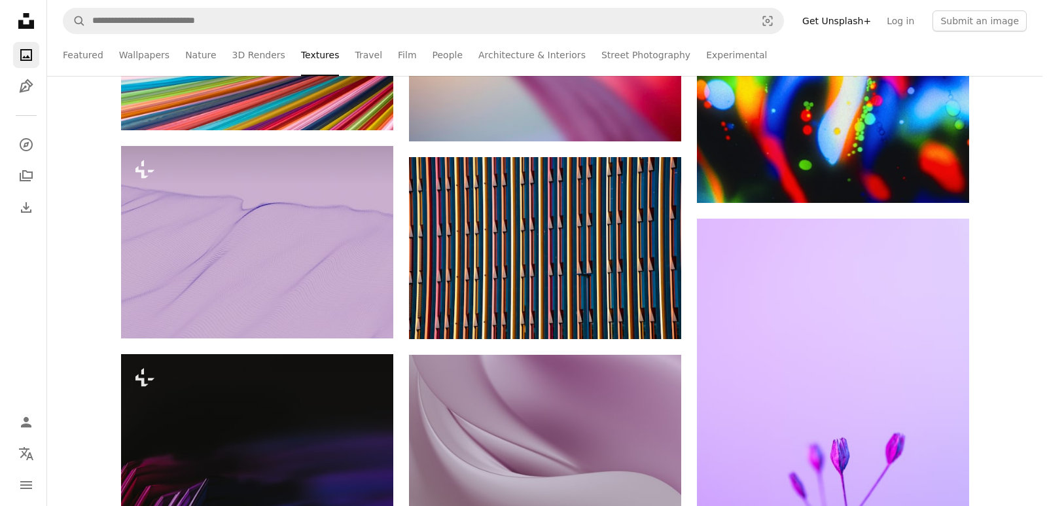
scroll to position [851, 0]
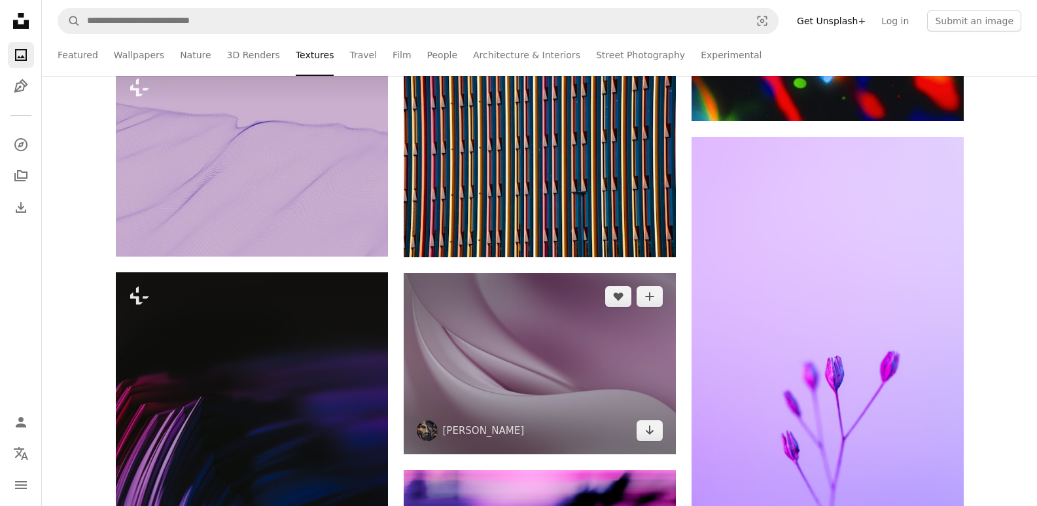
click at [573, 394] on img at bounding box center [540, 363] width 272 height 181
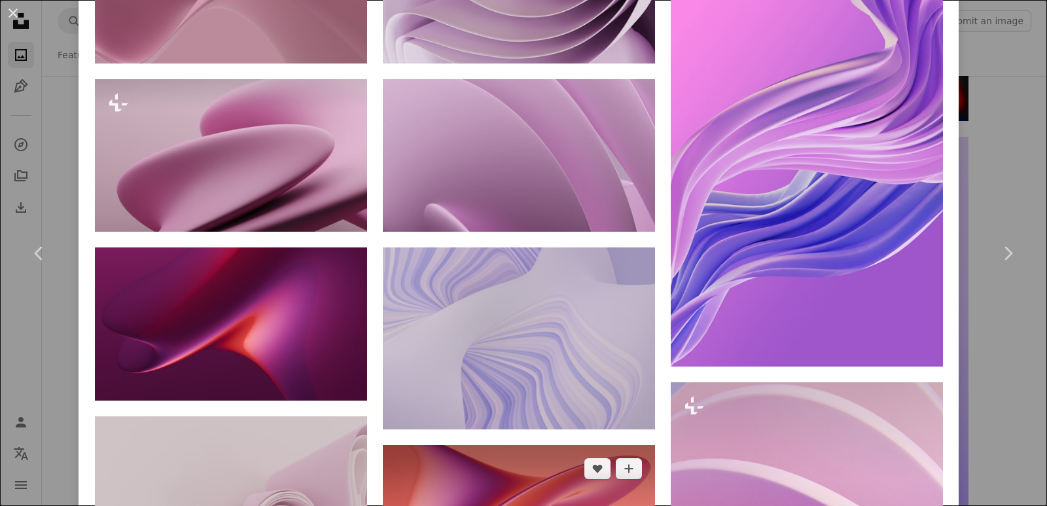
scroll to position [1308, 0]
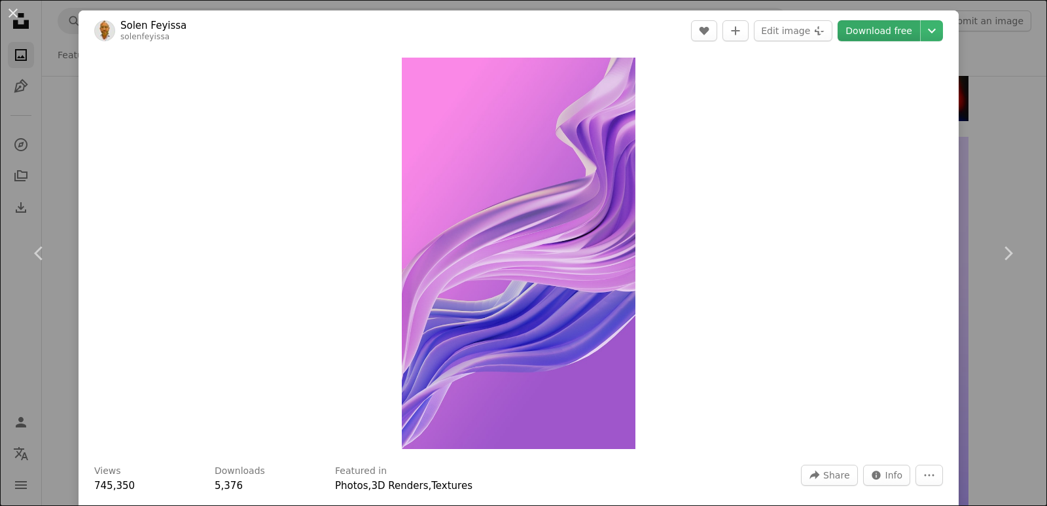
click at [878, 30] on link "Download free" at bounding box center [878, 30] width 82 height 21
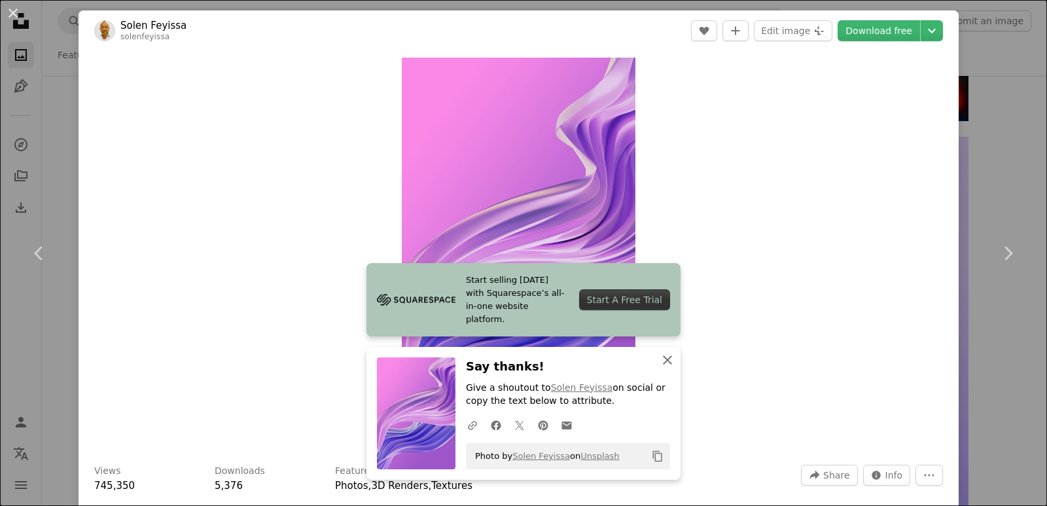
click at [660, 360] on icon "An X shape" at bounding box center [667, 360] width 16 height 16
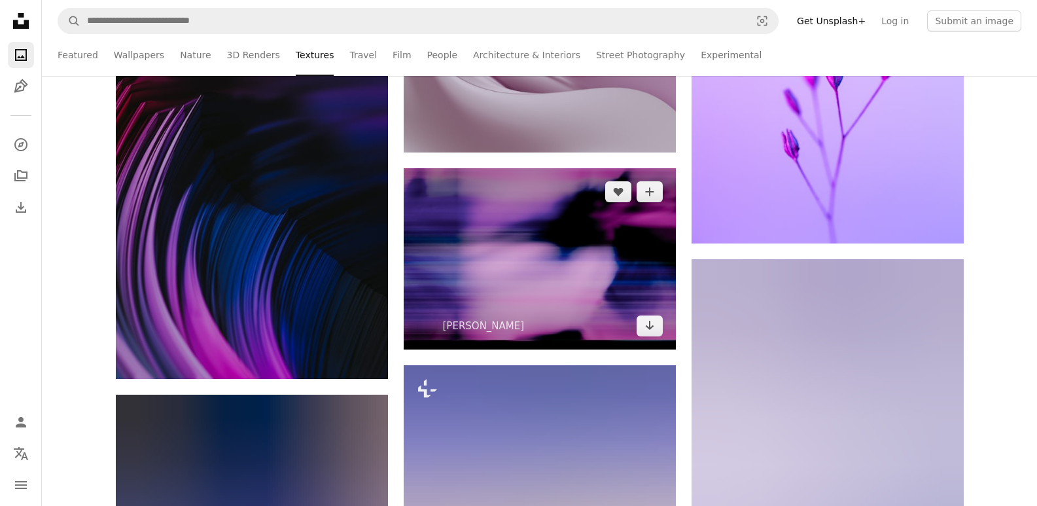
scroll to position [1047, 0]
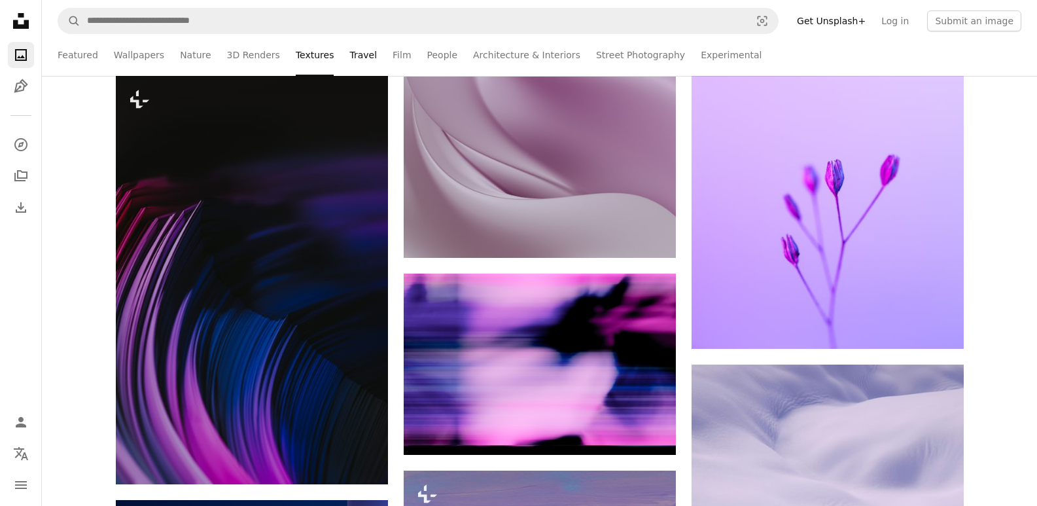
click at [350, 58] on link "Travel" at bounding box center [362, 55] width 27 height 42
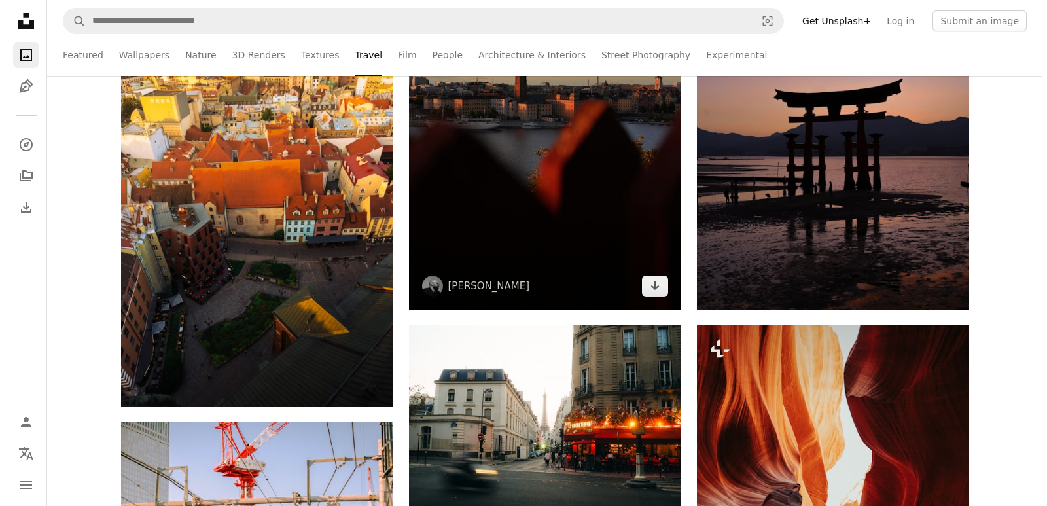
scroll to position [1374, 0]
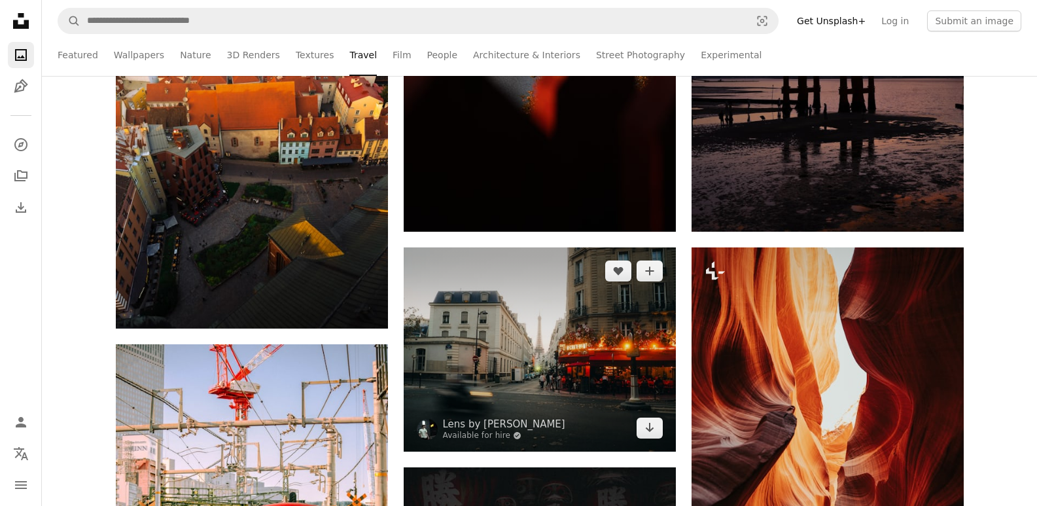
click at [589, 372] on img at bounding box center [540, 349] width 272 height 204
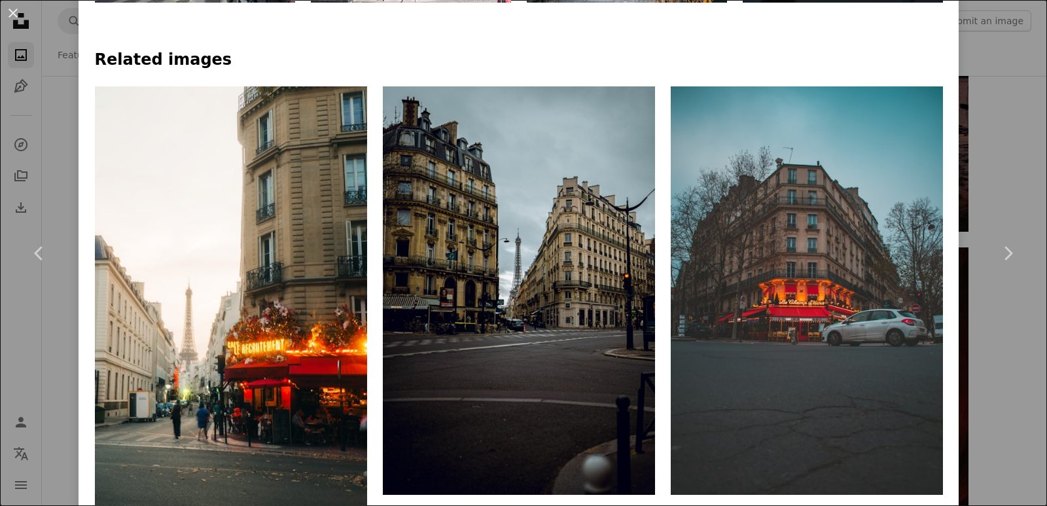
scroll to position [1112, 0]
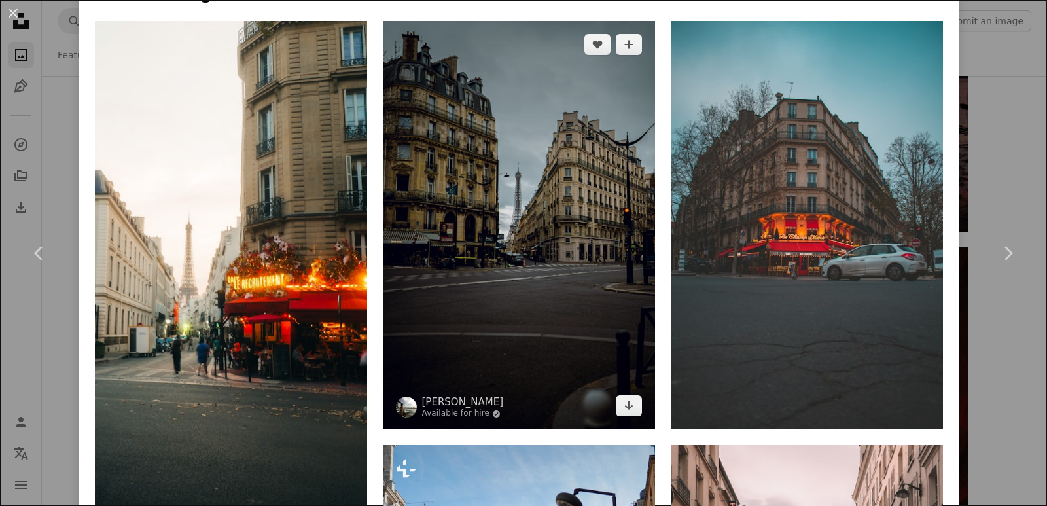
click at [544, 319] on img at bounding box center [519, 225] width 272 height 408
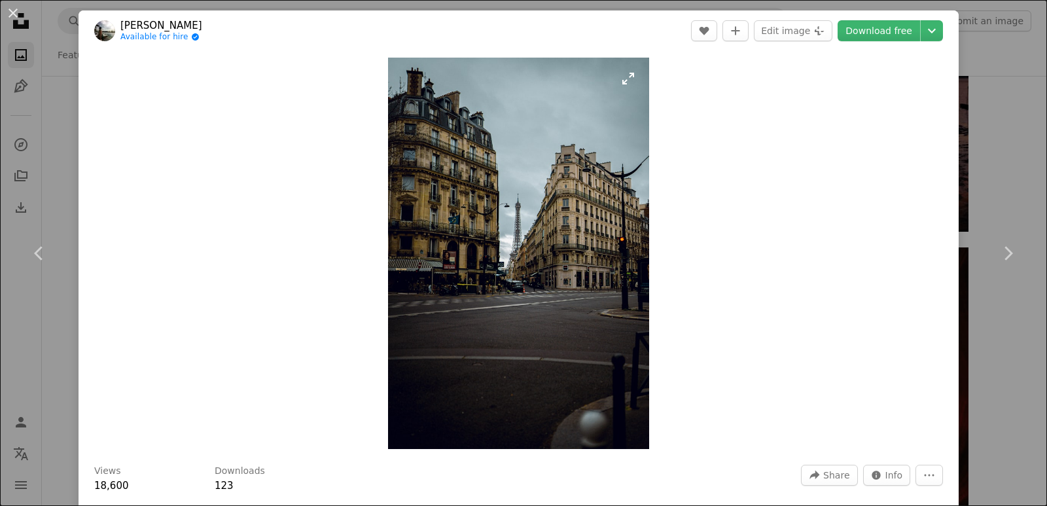
click at [550, 274] on img "Zoom in on this image" at bounding box center [518, 253] width 261 height 391
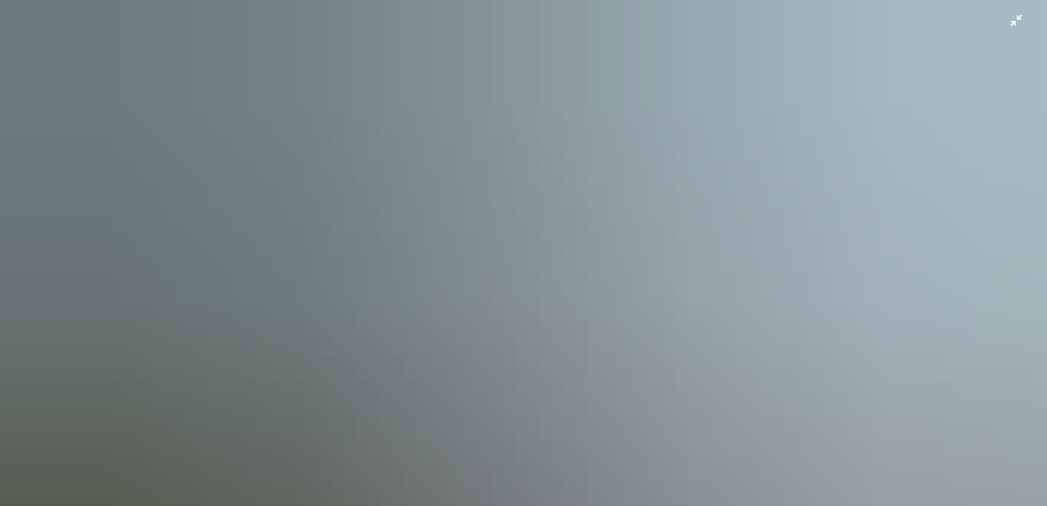
scroll to position [519, 0]
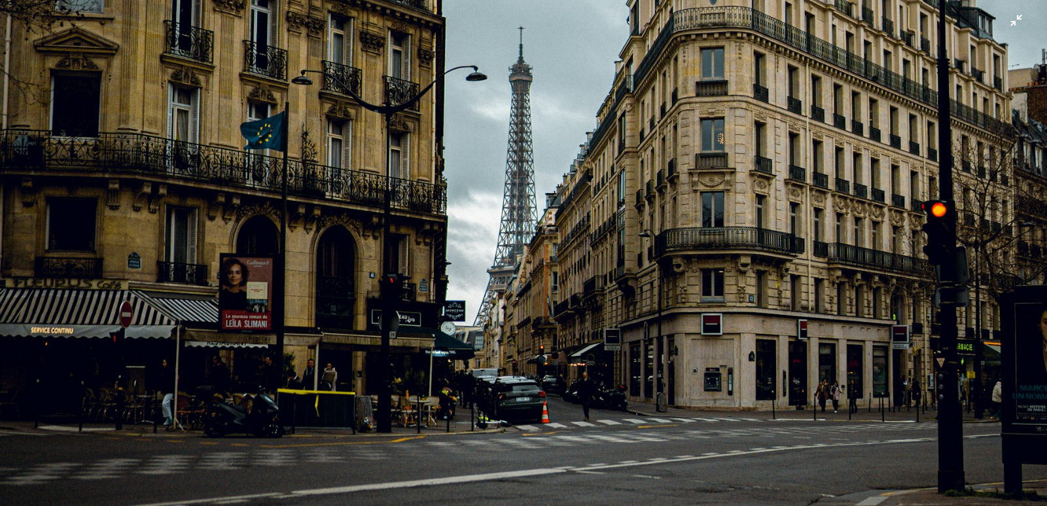
click at [666, 165] on img "Zoom out on this image" at bounding box center [523, 267] width 1048 height 1572
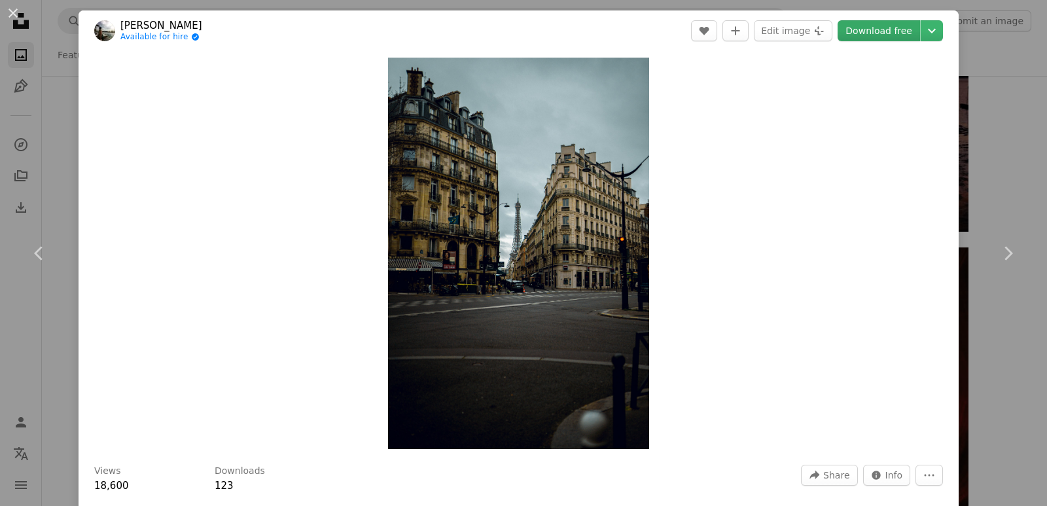
click at [864, 31] on link "Download free" at bounding box center [878, 30] width 82 height 21
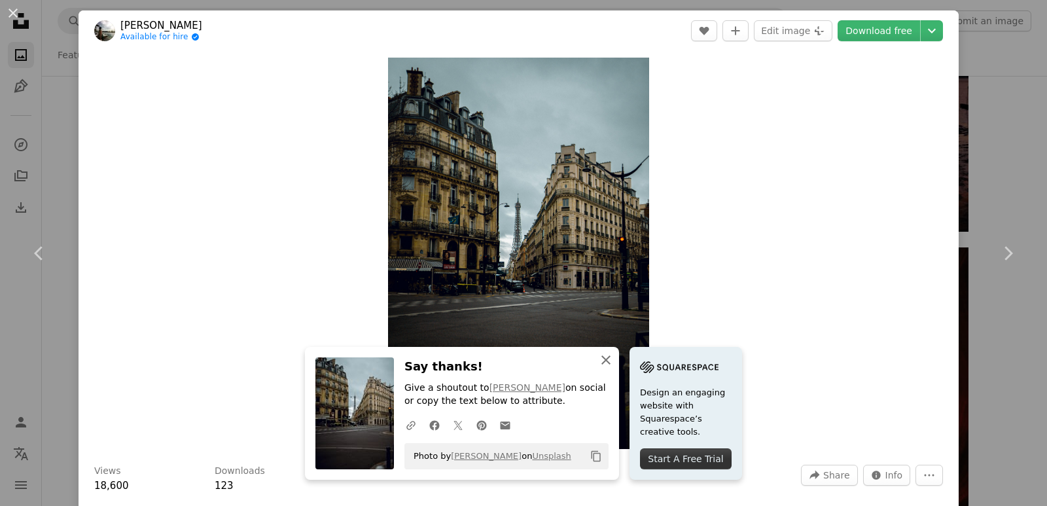
click at [602, 364] on icon "An X shape" at bounding box center [606, 360] width 16 height 16
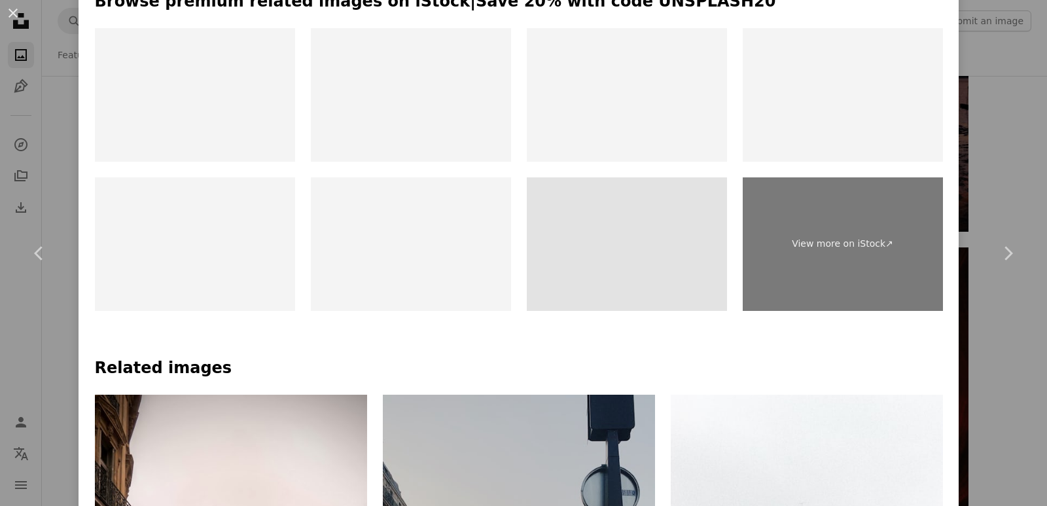
scroll to position [720, 0]
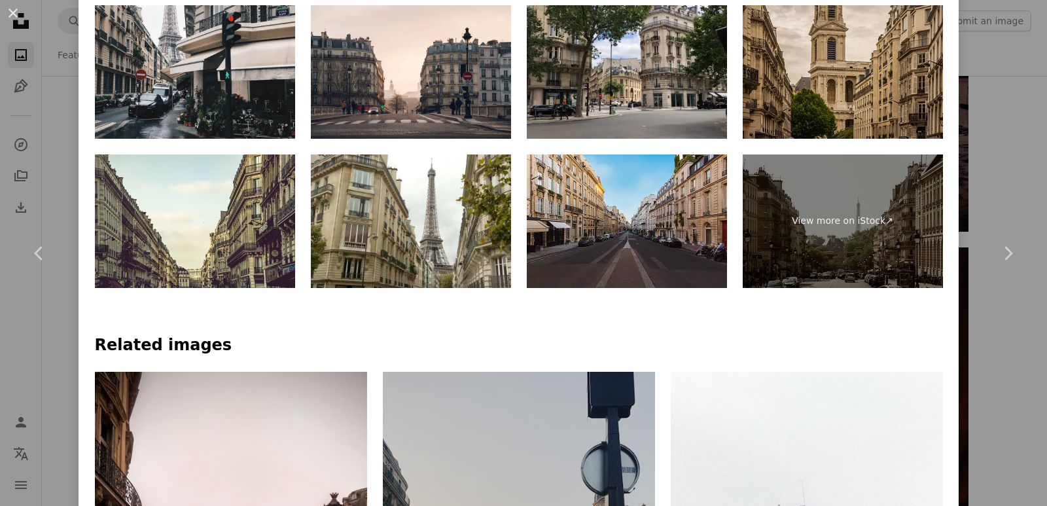
click at [796, 91] on img at bounding box center [843, 71] width 200 height 133
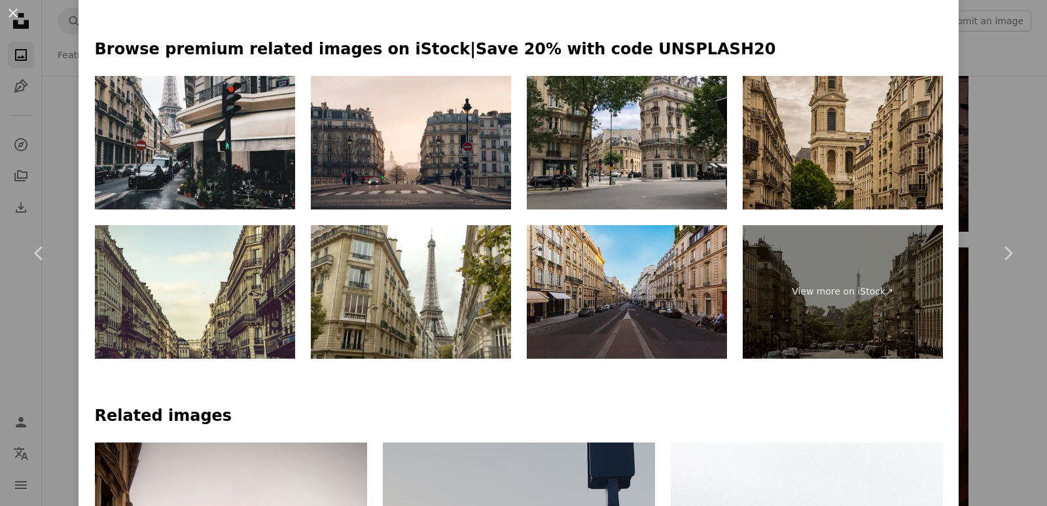
scroll to position [589, 0]
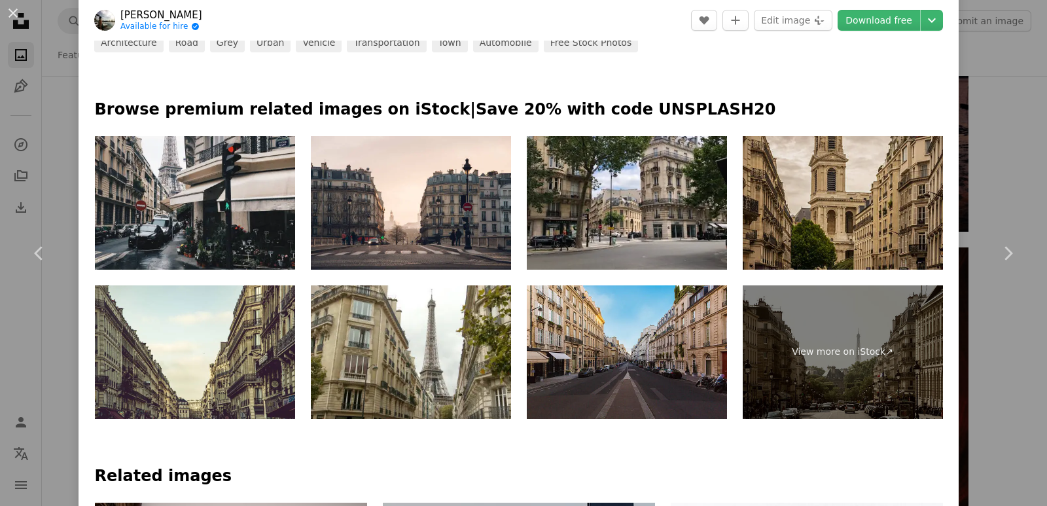
click at [746, 150] on img at bounding box center [843, 202] width 200 height 133
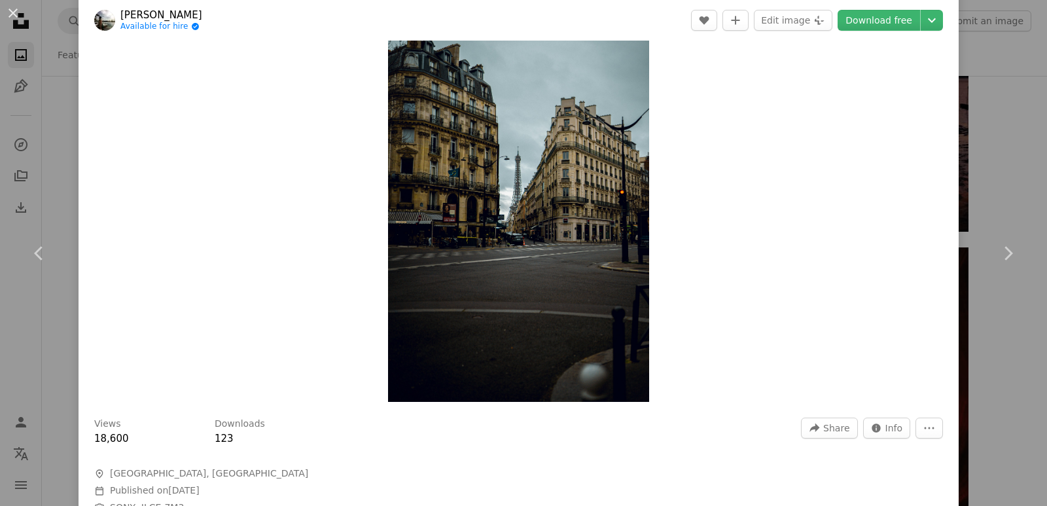
scroll to position [0, 0]
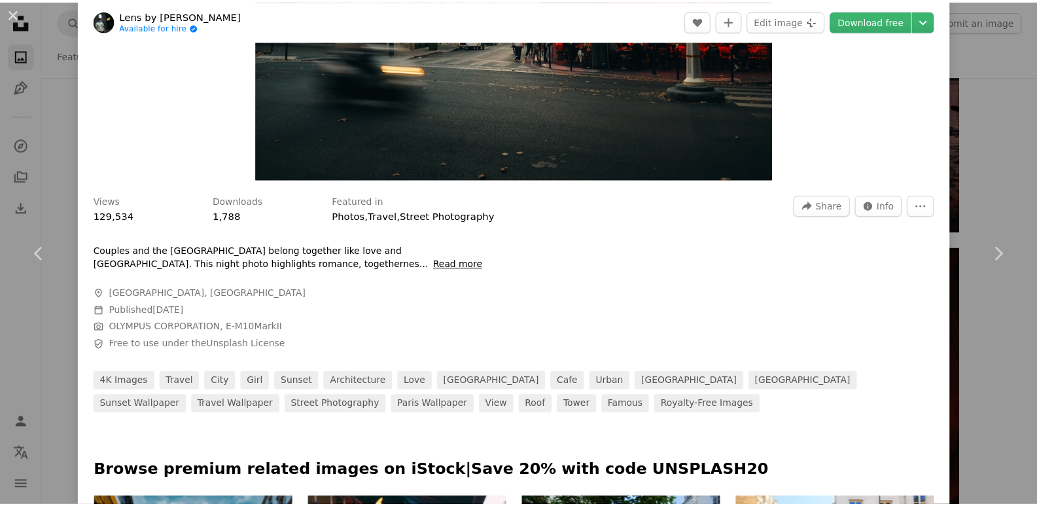
scroll to position [458, 0]
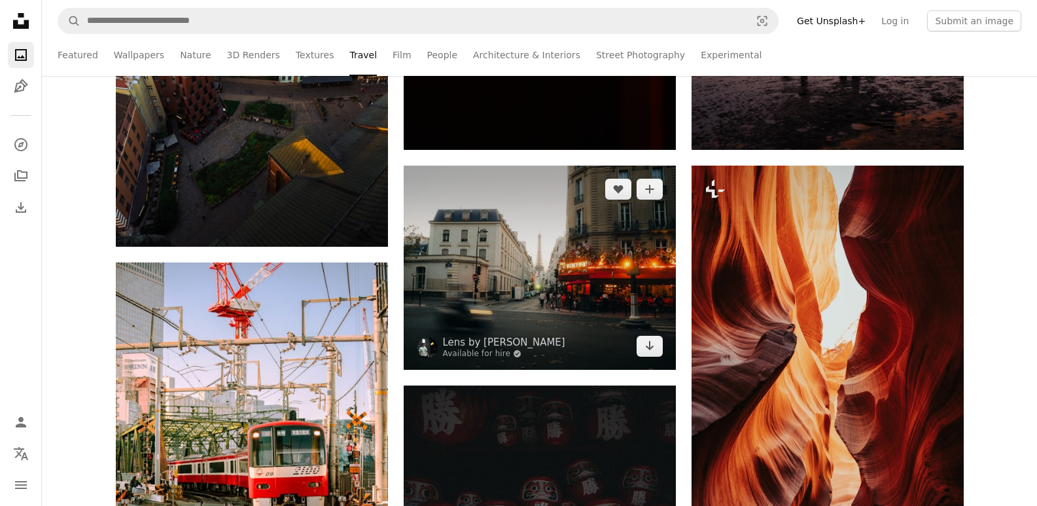
scroll to position [1570, 0]
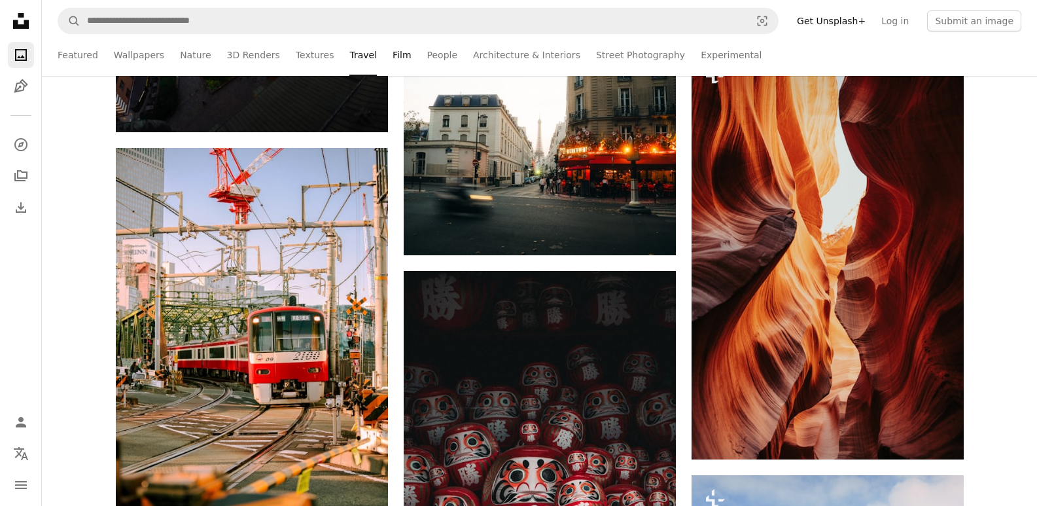
click at [393, 55] on link "Film" at bounding box center [402, 55] width 18 height 42
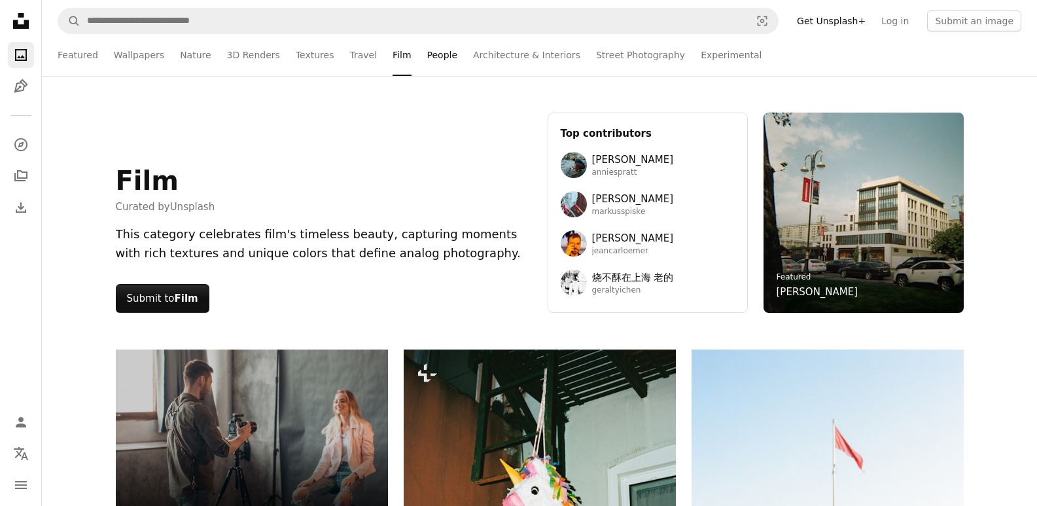
click at [427, 58] on link "People" at bounding box center [442, 55] width 31 height 42
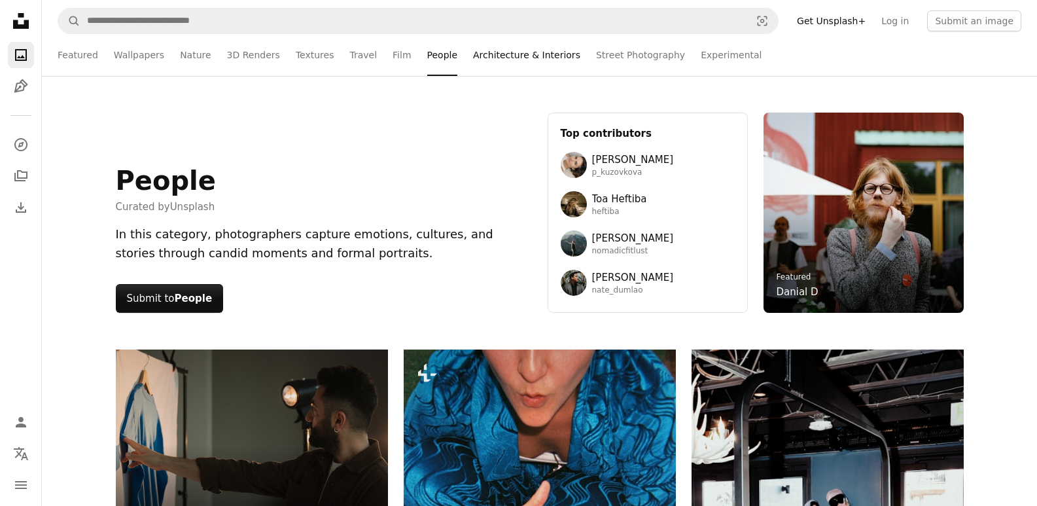
click at [473, 61] on link "Architecture & Interiors" at bounding box center [526, 55] width 107 height 42
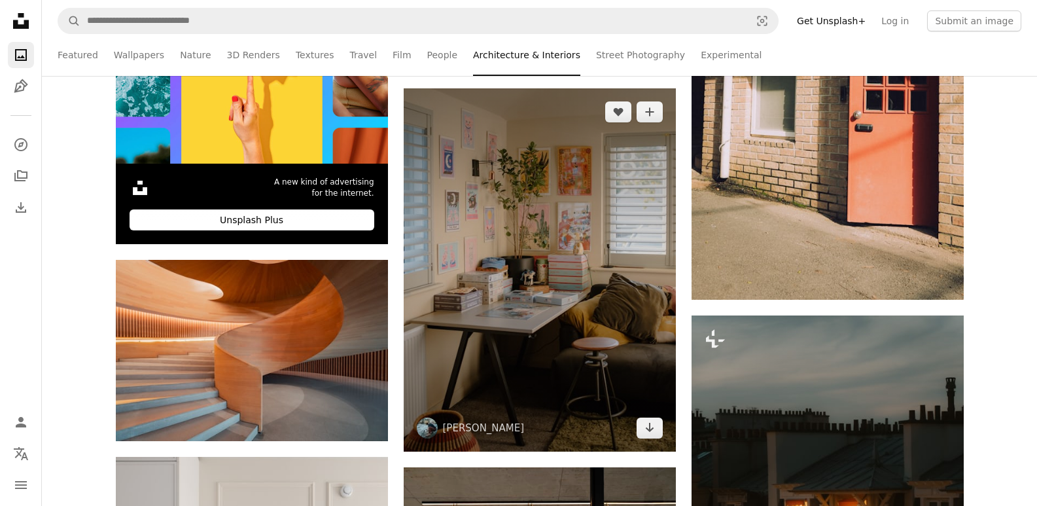
scroll to position [523, 0]
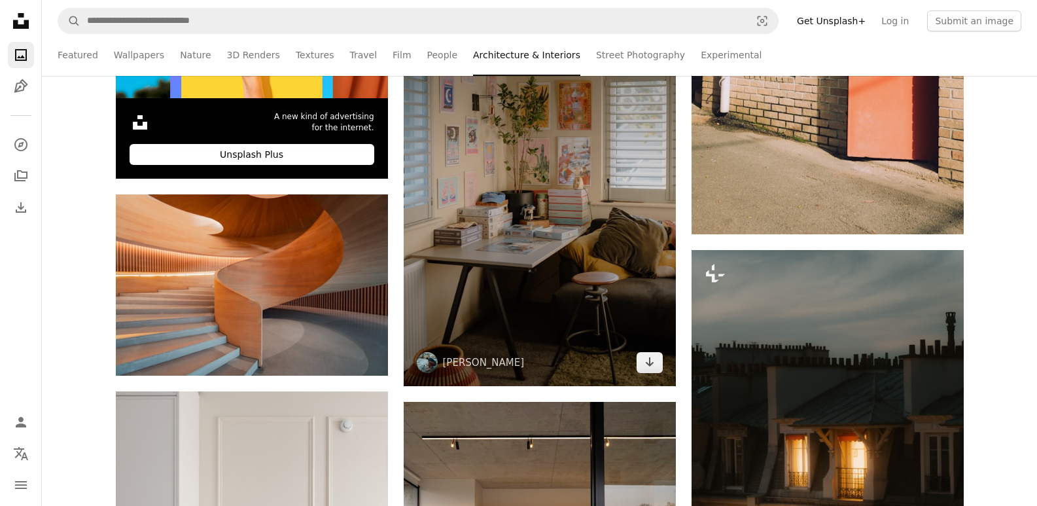
click at [591, 224] on img at bounding box center [540, 204] width 272 height 363
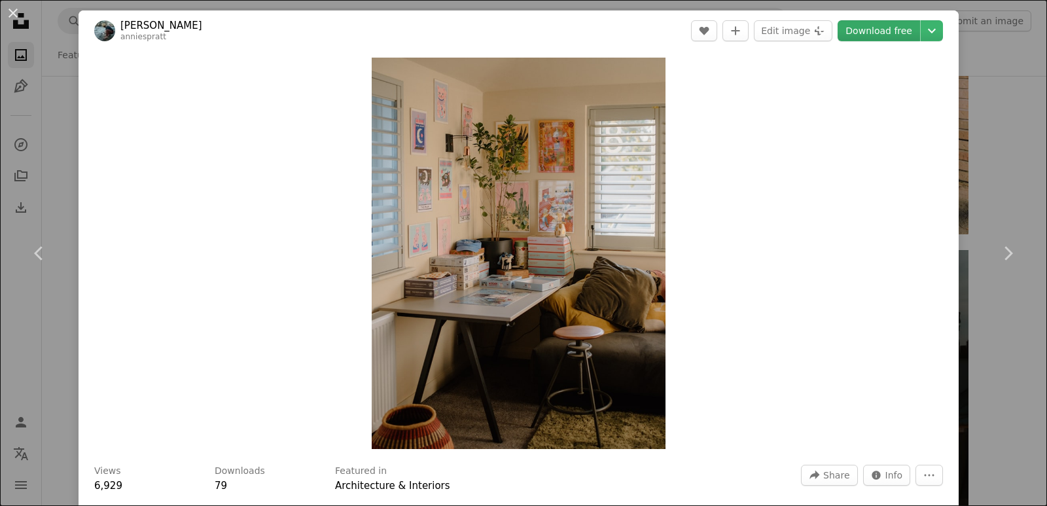
click at [849, 31] on link "Download free" at bounding box center [878, 30] width 82 height 21
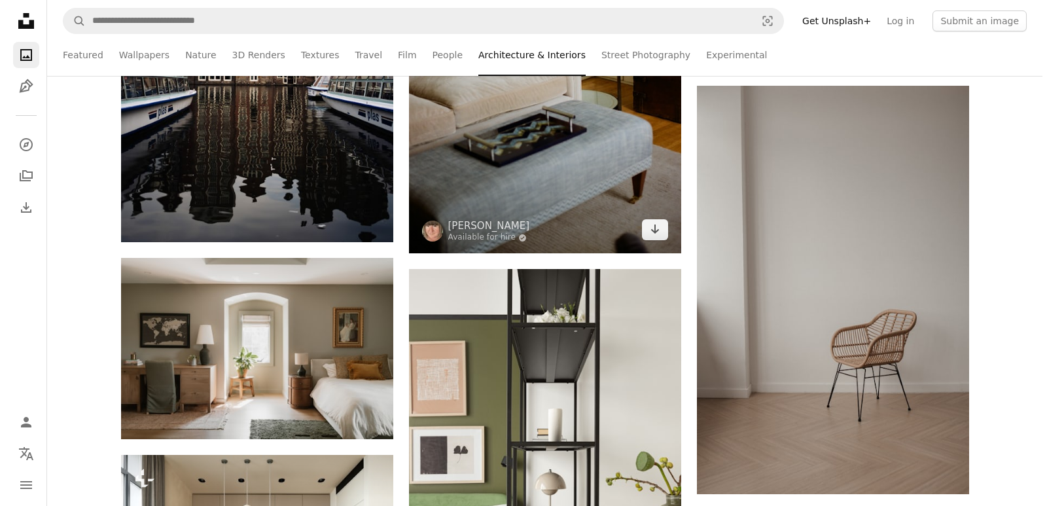
scroll to position [1832, 0]
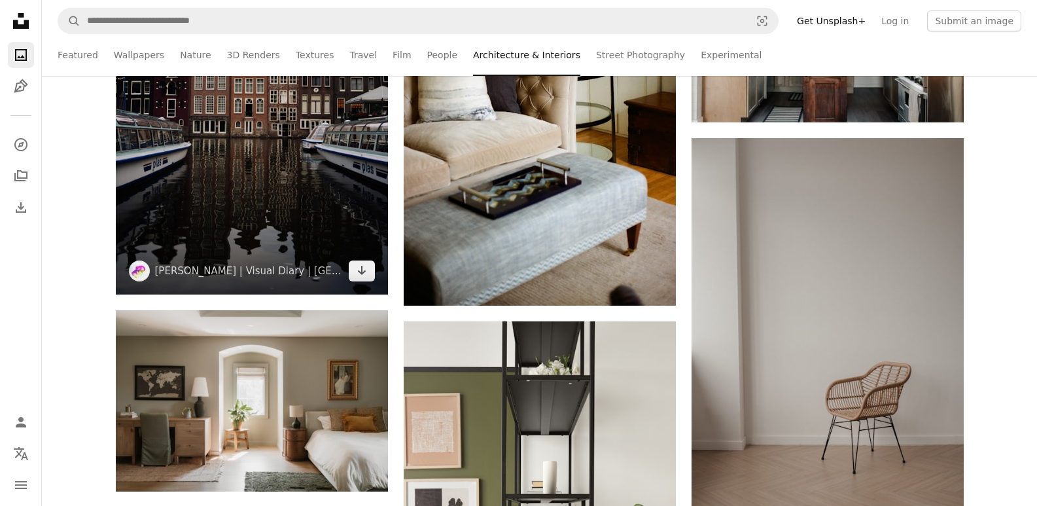
click at [237, 181] on img at bounding box center [252, 90] width 272 height 408
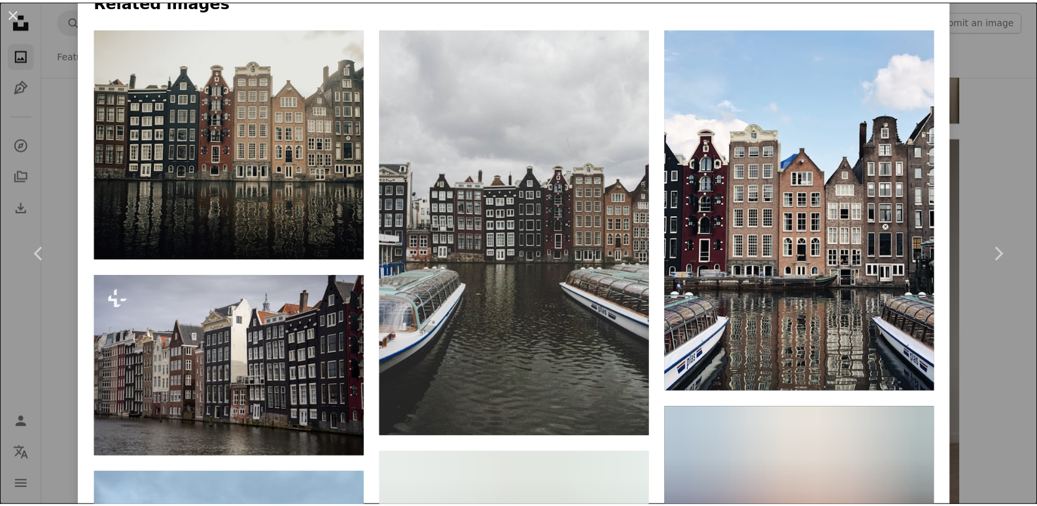
scroll to position [1047, 0]
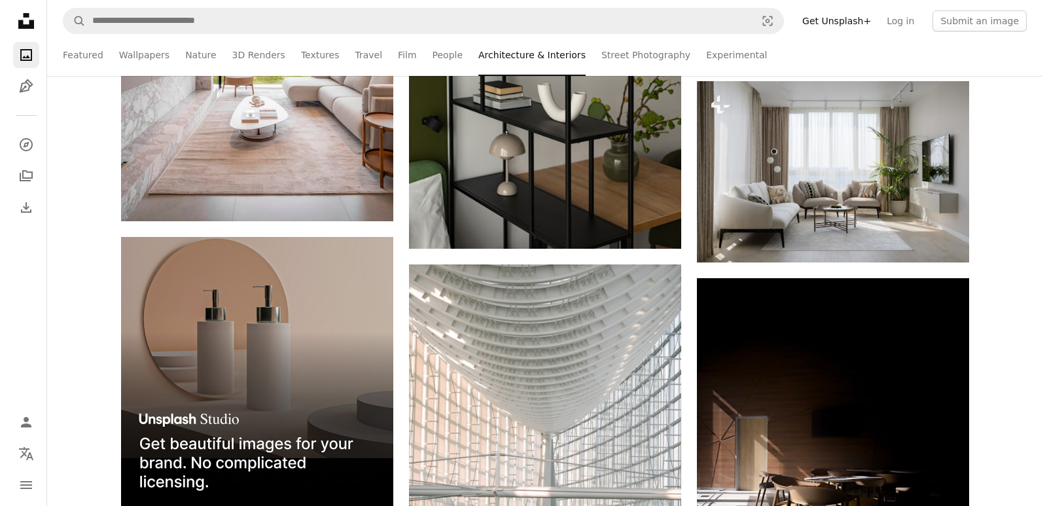
scroll to position [2748, 0]
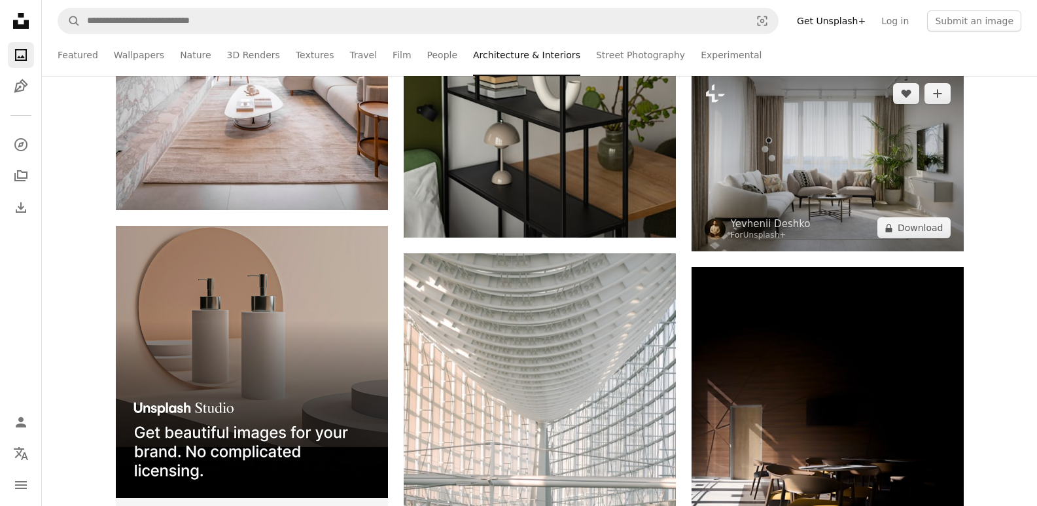
click at [785, 146] on img at bounding box center [828, 160] width 272 height 181
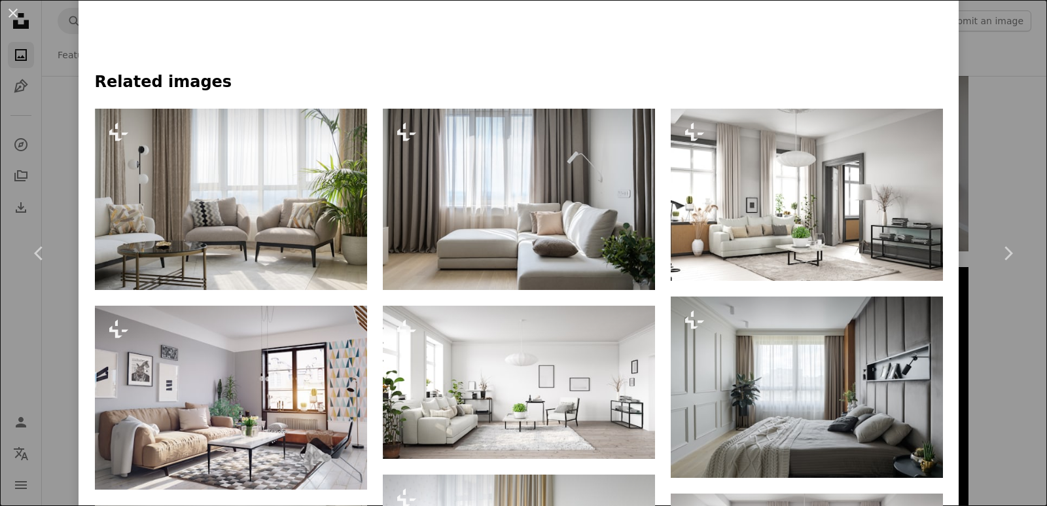
scroll to position [851, 0]
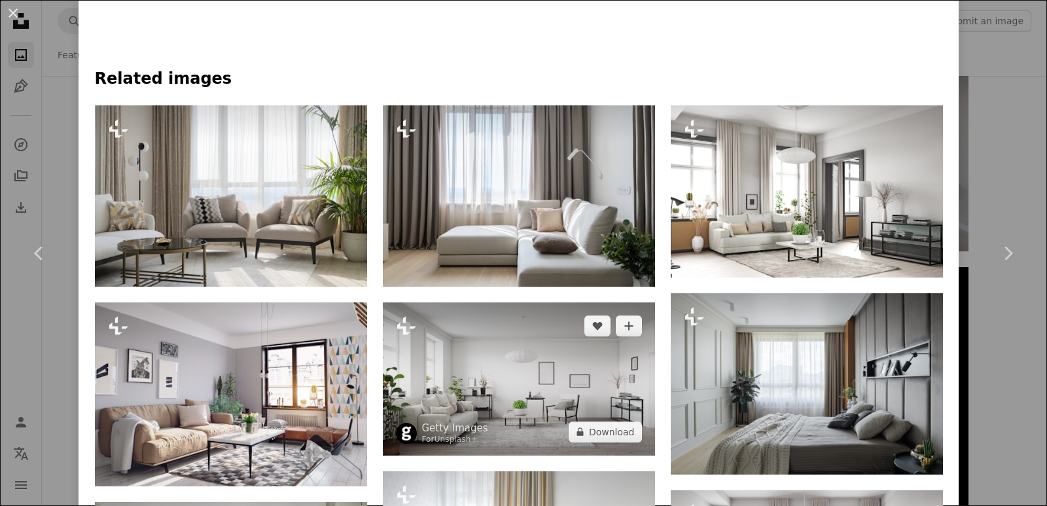
click at [533, 402] on img at bounding box center [519, 378] width 272 height 153
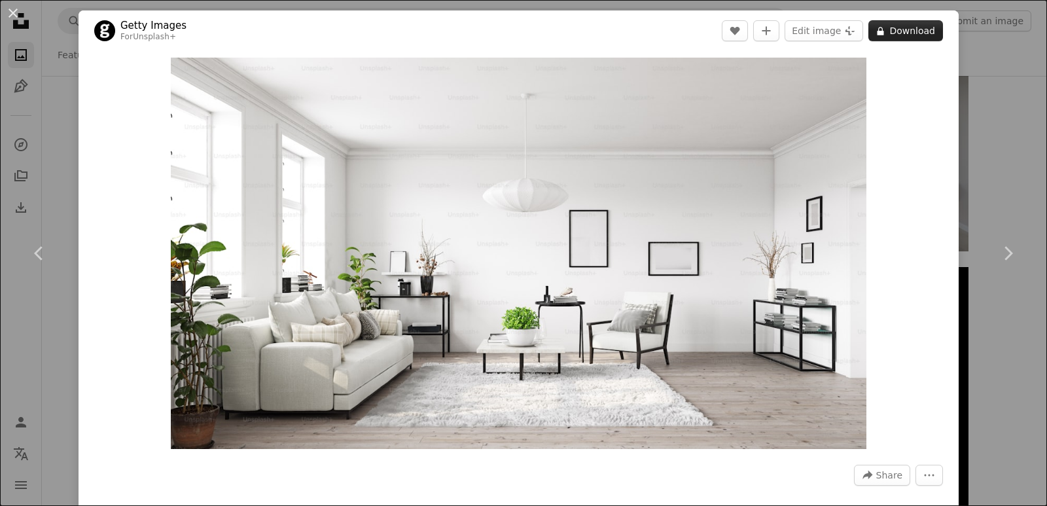
click at [897, 29] on button "A lock Download" at bounding box center [905, 30] width 75 height 21
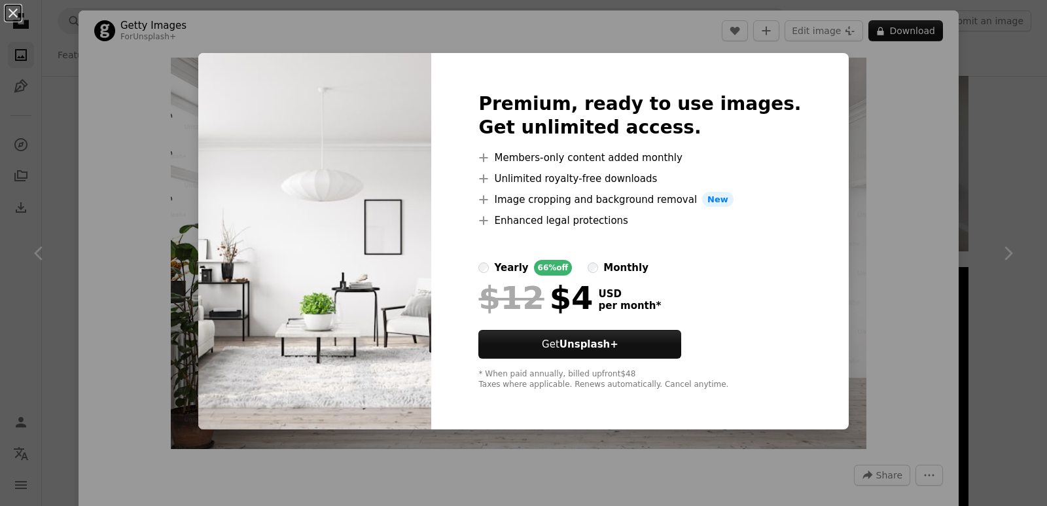
click at [803, 224] on div "Premium, ready to use images. Get unlimited access. A plus sign Members-only co…" at bounding box center [639, 241] width 417 height 377
click at [167, 161] on div "An X shape Premium, ready to use images. Get unlimited access. A plus sign Memb…" at bounding box center [523, 253] width 1047 height 506
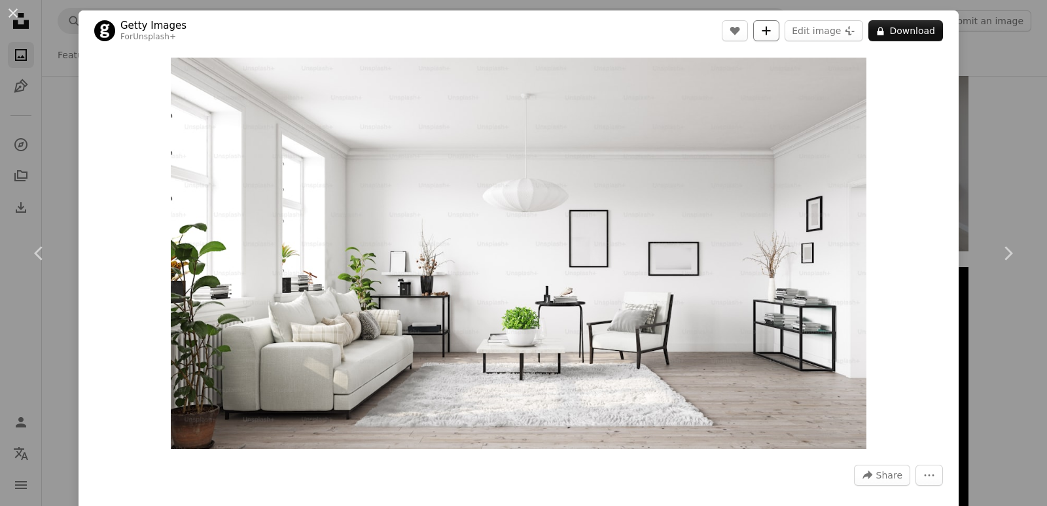
click at [771, 28] on button "A plus sign" at bounding box center [766, 30] width 26 height 21
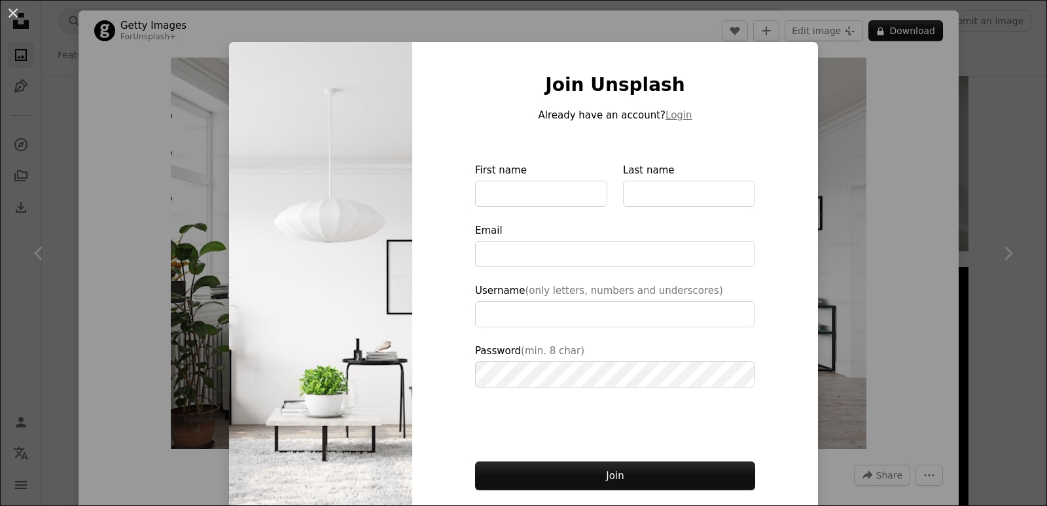
click at [824, 401] on div "An X shape Join Unsplash Already have an account? Login First name Last name Em…" at bounding box center [523, 253] width 1047 height 506
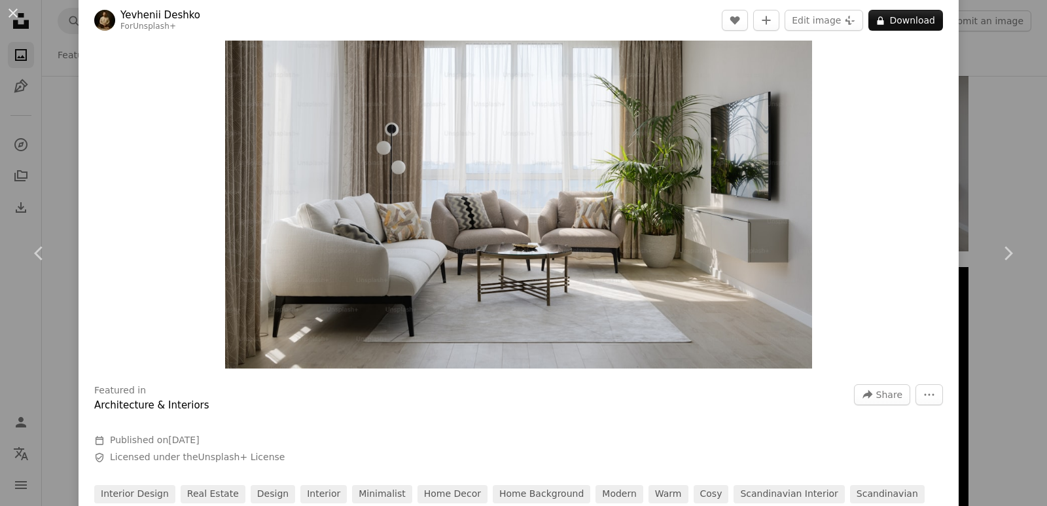
scroll to position [65, 0]
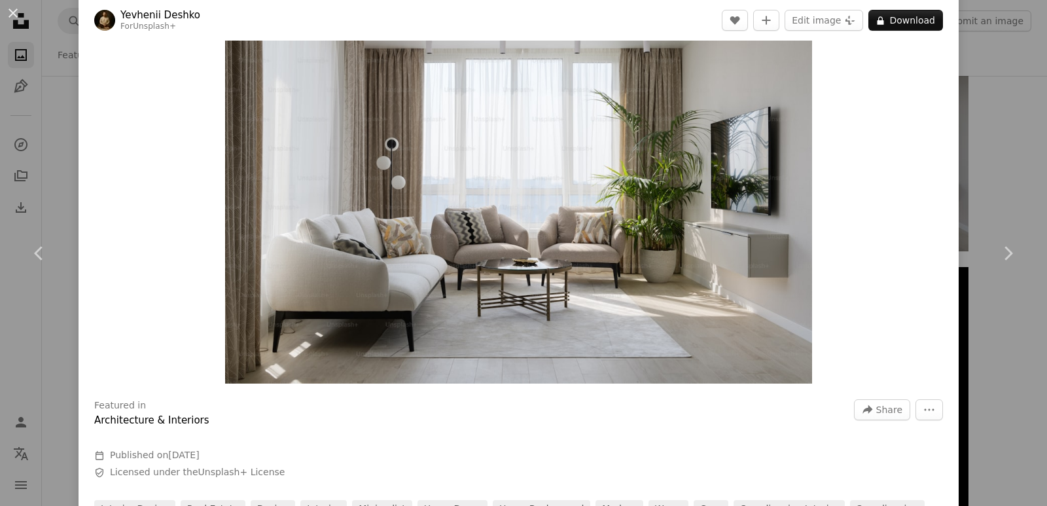
click at [761, 241] on img "Zoom in on this image" at bounding box center [518, 187] width 587 height 391
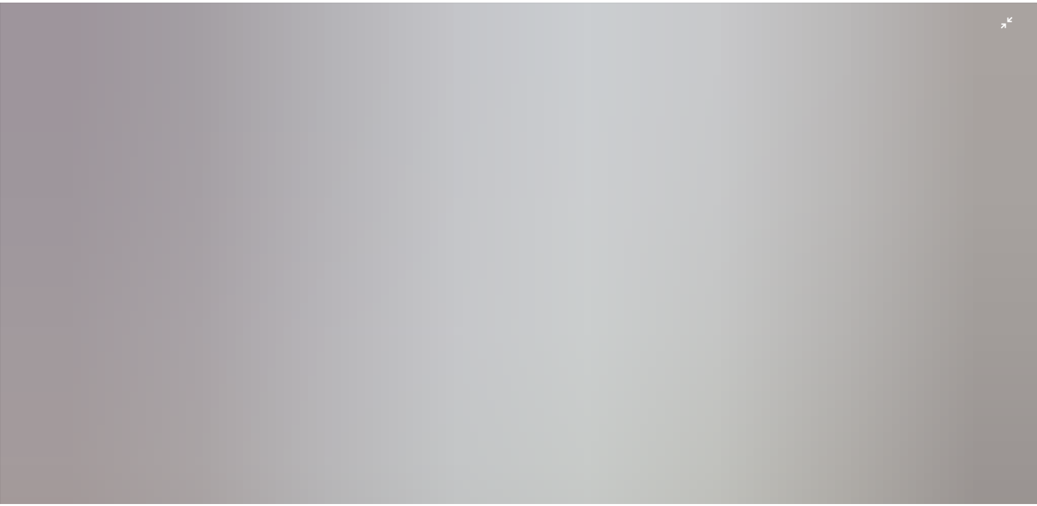
scroll to position [90, 0]
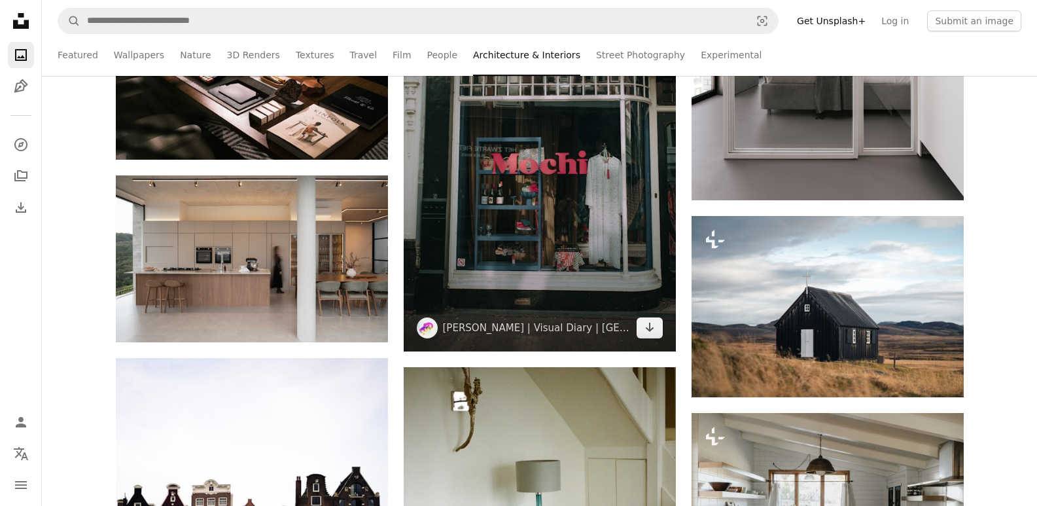
scroll to position [1112, 0]
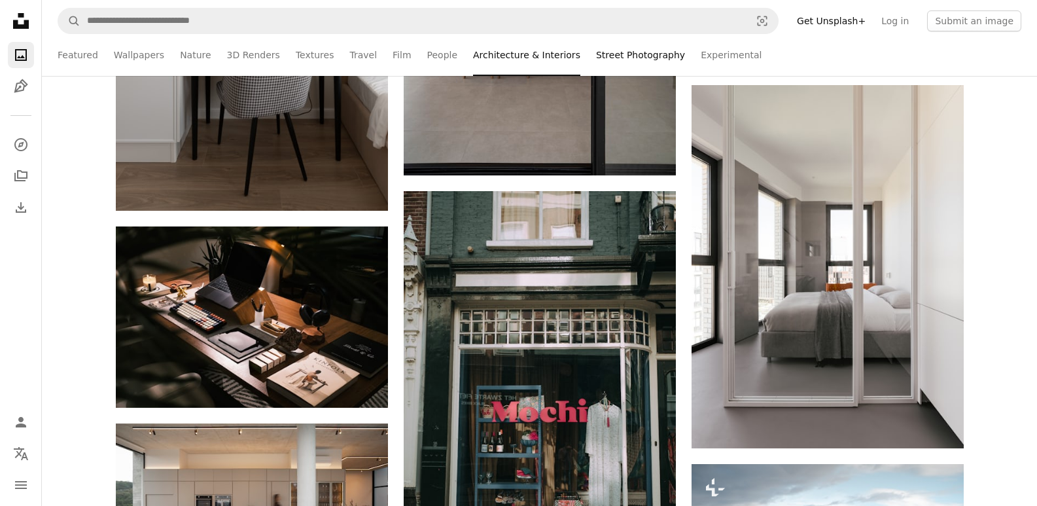
click at [611, 60] on link "Street Photography" at bounding box center [640, 55] width 89 height 42
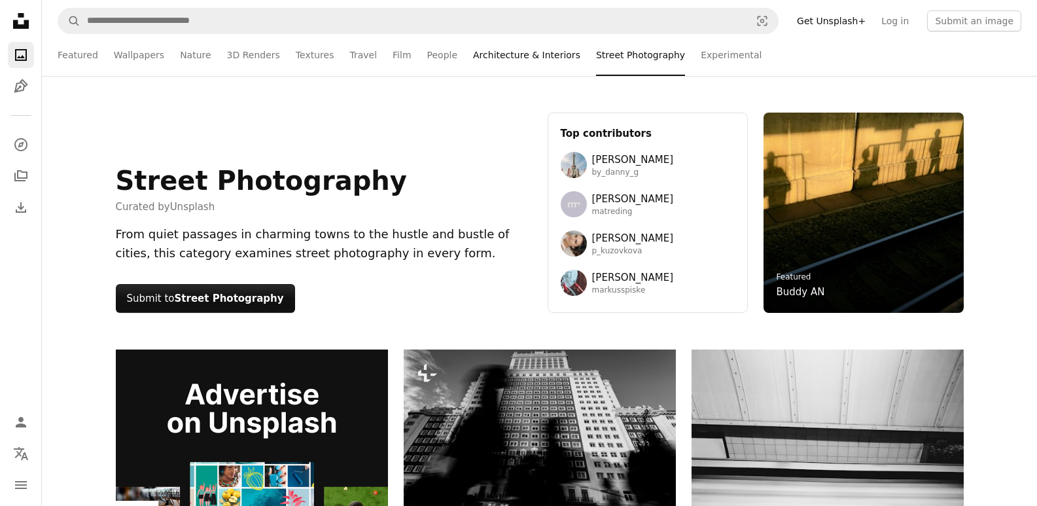
click at [473, 58] on link "Architecture & Interiors" at bounding box center [526, 55] width 107 height 42
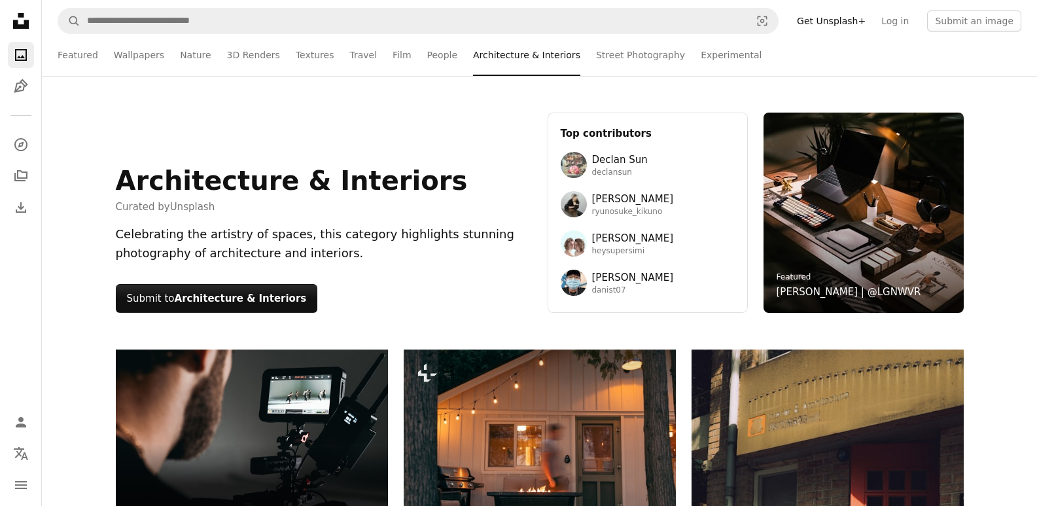
click at [478, 56] on li "Architecture & Interiors" at bounding box center [526, 55] width 107 height 42
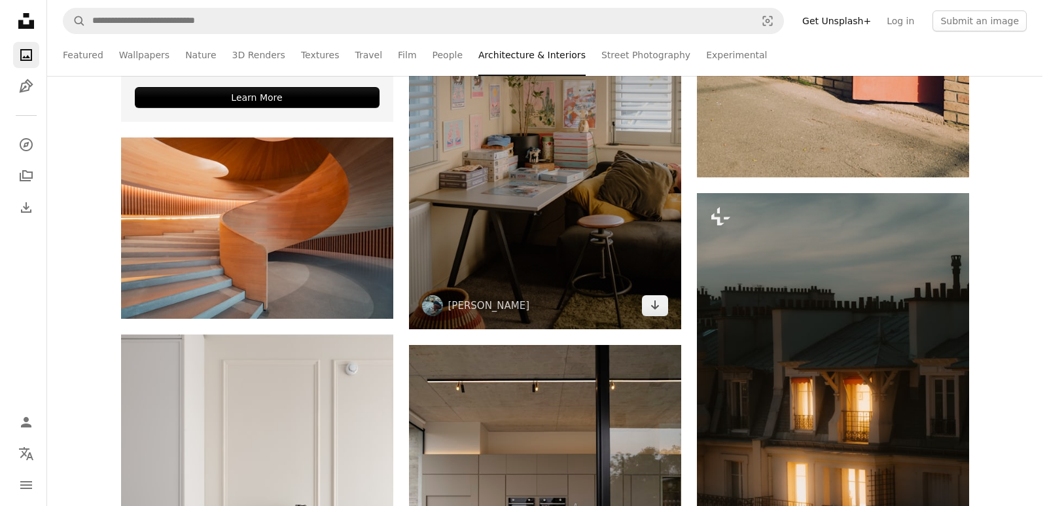
scroll to position [589, 0]
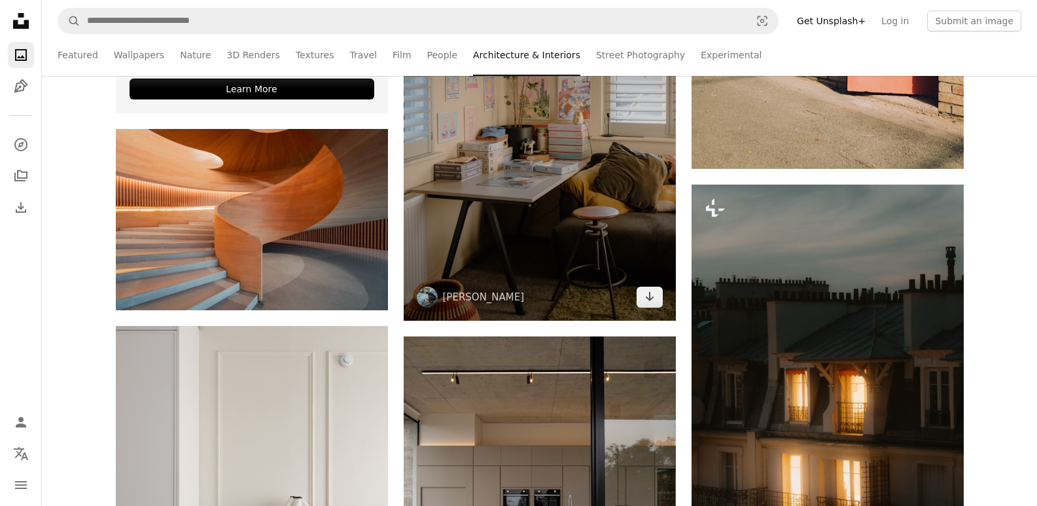
click at [586, 127] on img at bounding box center [540, 138] width 272 height 363
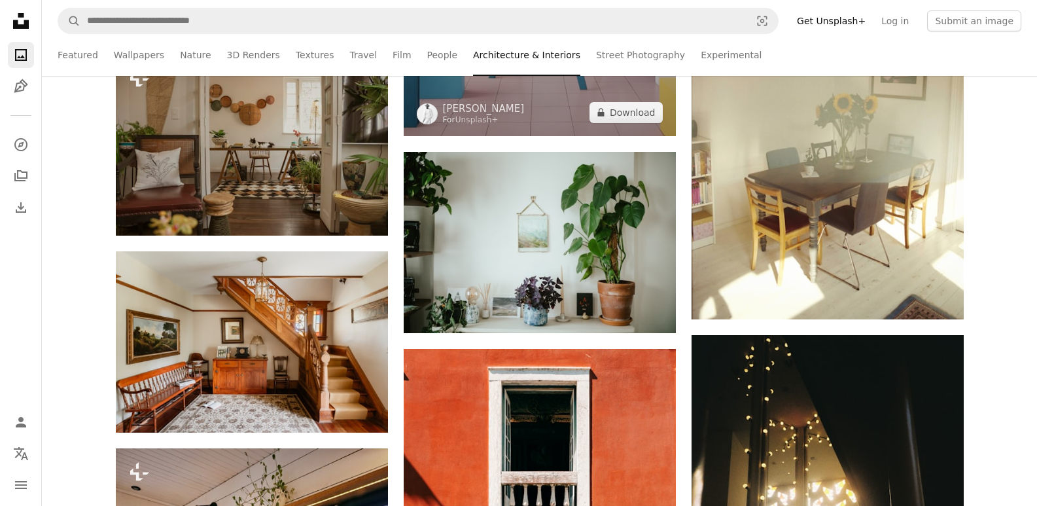
scroll to position [25842, 0]
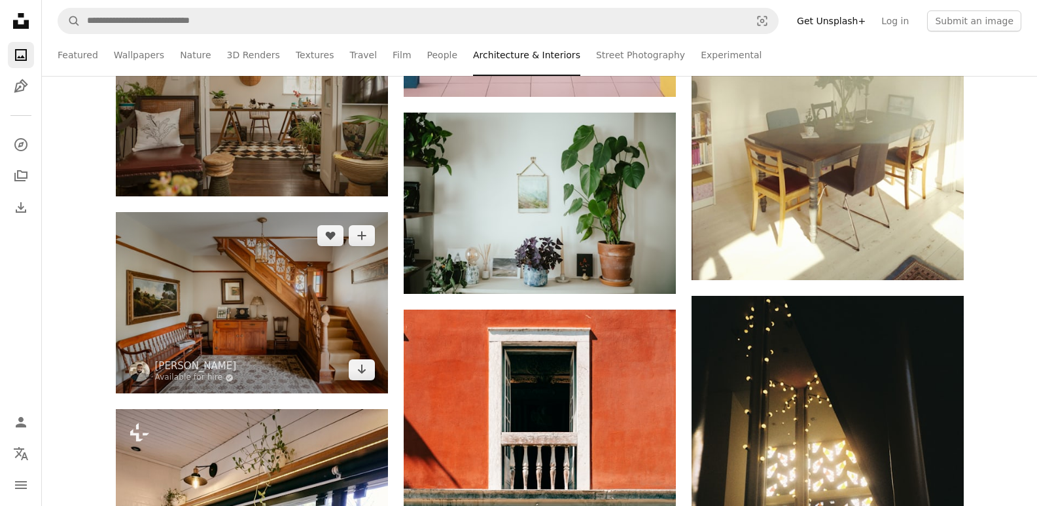
click at [279, 293] on img at bounding box center [252, 302] width 272 height 181
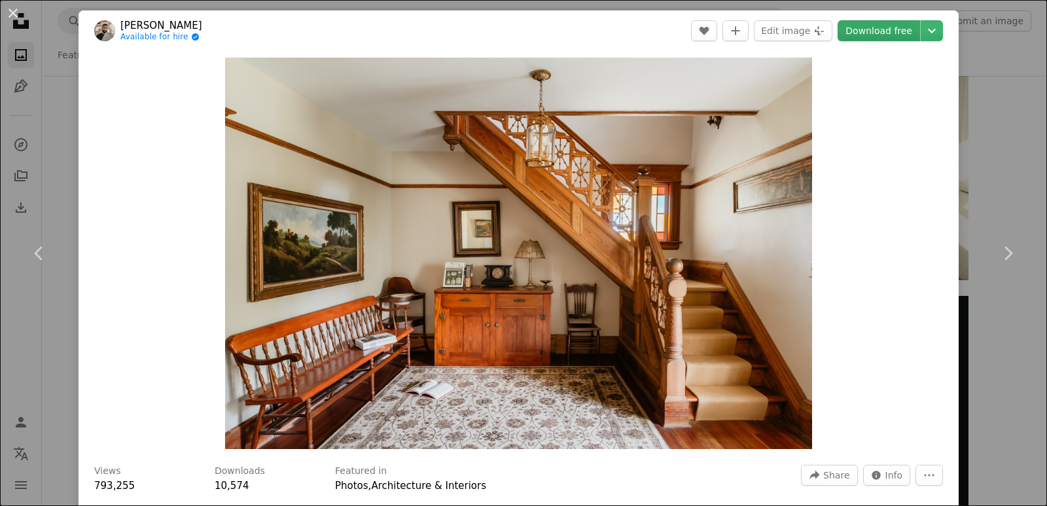
click at [877, 30] on link "Download free" at bounding box center [878, 30] width 82 height 21
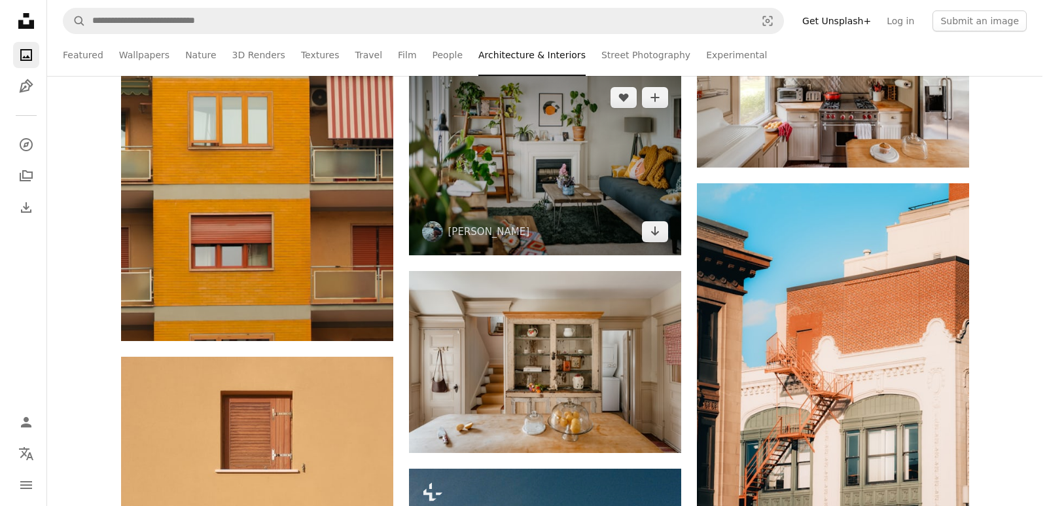
scroll to position [28394, 0]
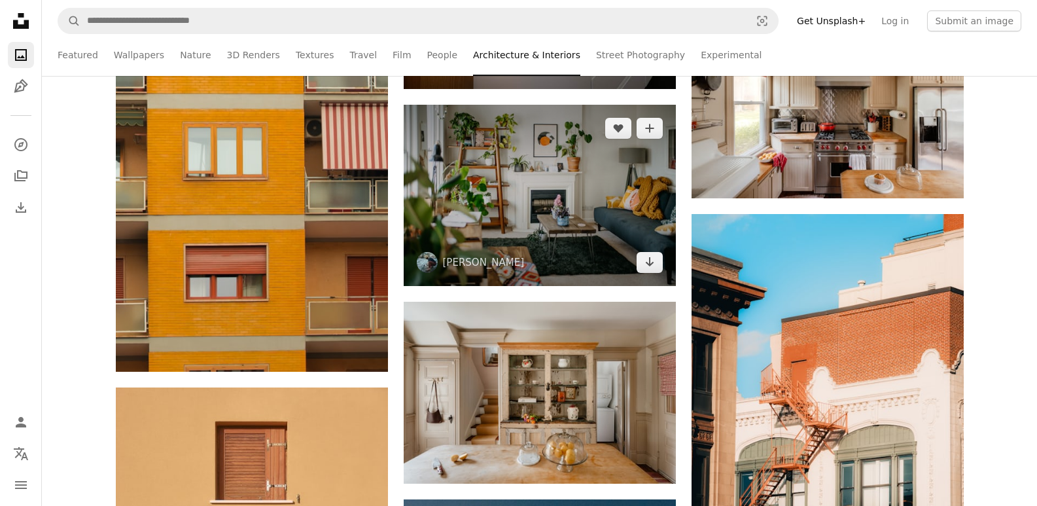
click at [527, 205] on img at bounding box center [540, 195] width 272 height 181
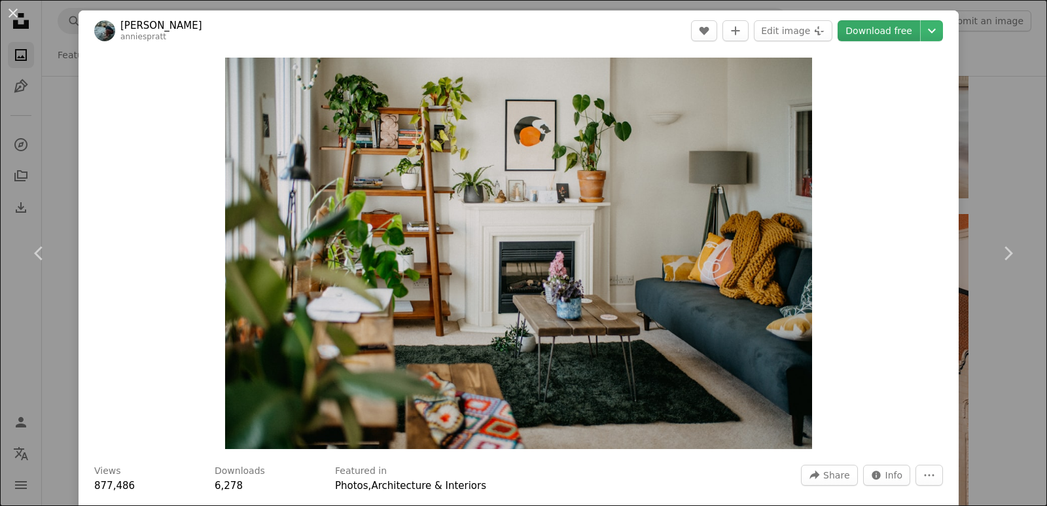
click at [877, 27] on link "Download free" at bounding box center [878, 30] width 82 height 21
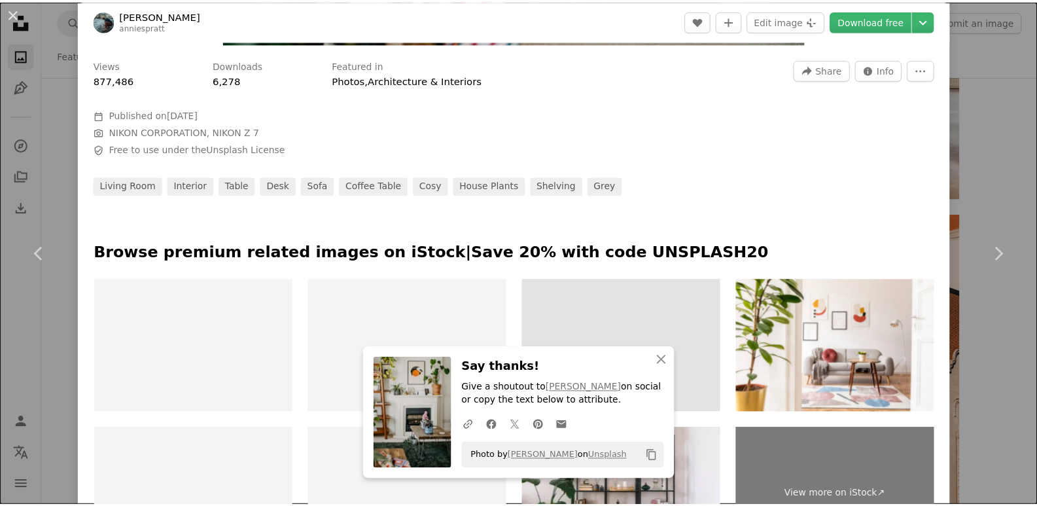
scroll to position [589, 0]
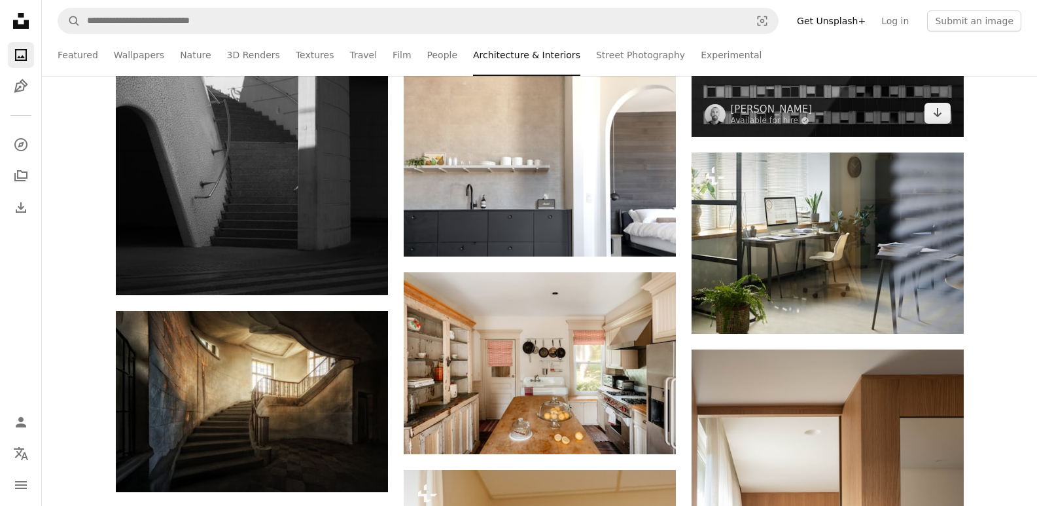
scroll to position [32646, 0]
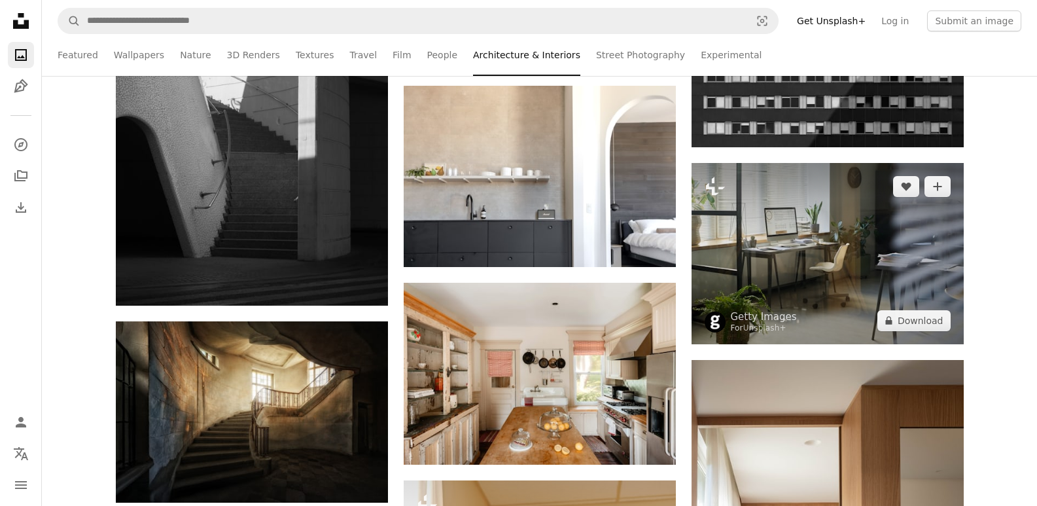
click at [839, 246] on img at bounding box center [828, 253] width 272 height 181
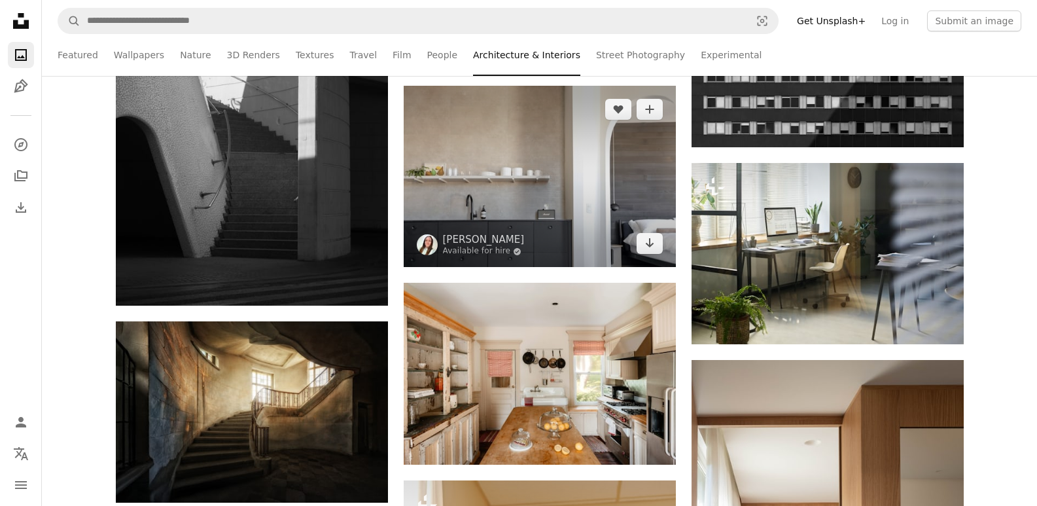
scroll to position [32712, 0]
